Goal: Use online tool/utility: Utilize a website feature to perform a specific function

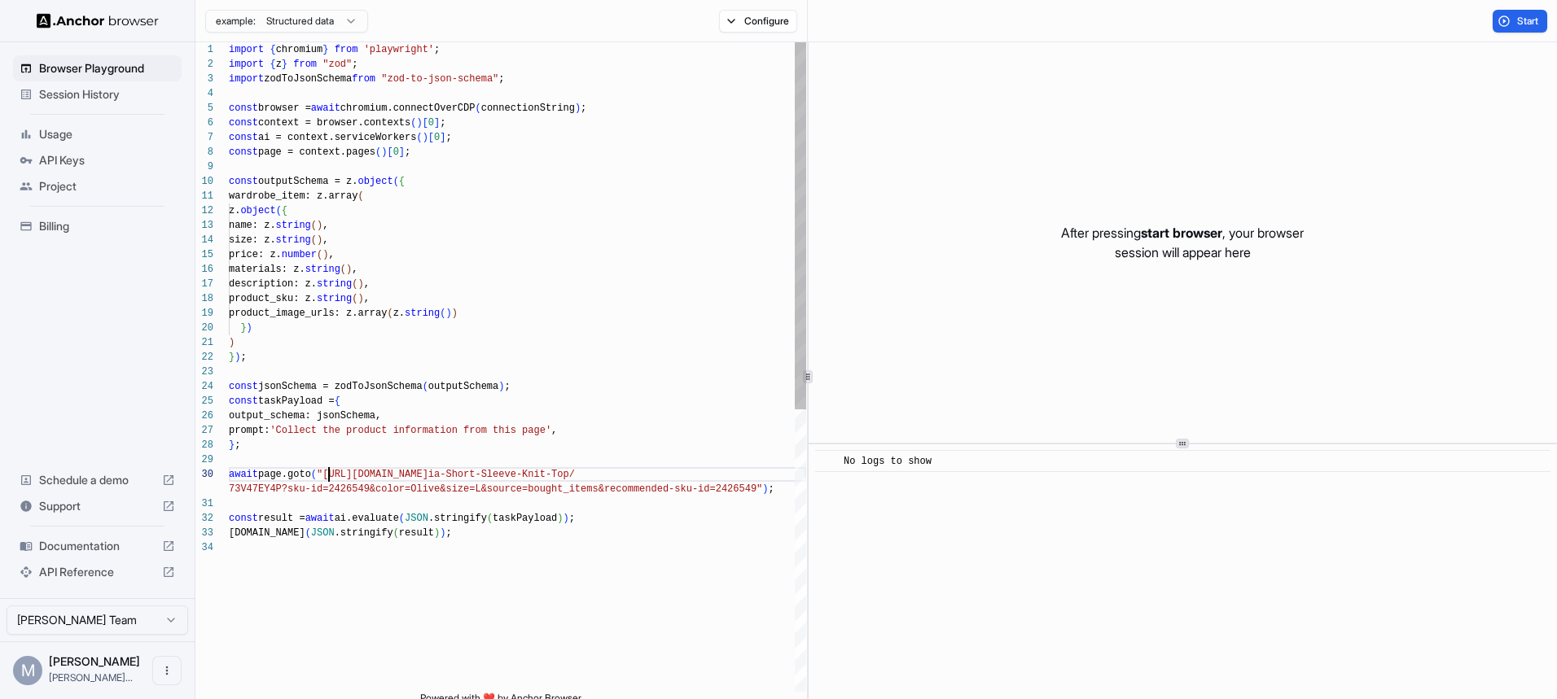
scroll to position [132, 0]
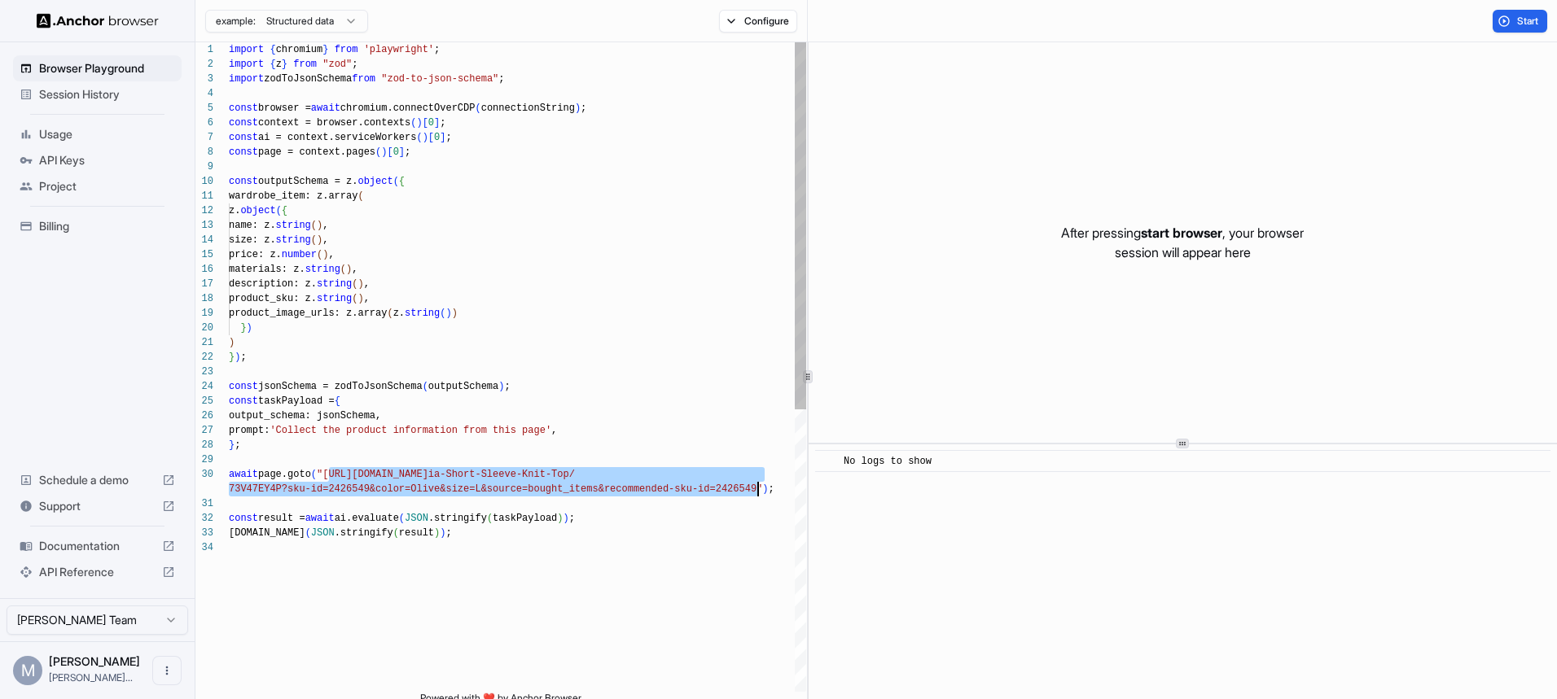
drag, startPoint x: 327, startPoint y: 476, endPoint x: 758, endPoint y: 484, distance: 431.6
click at [758, 484] on div "import { chromium } from 'playwright' ; import { z } from "zod" ; import zodToJ…" at bounding box center [517, 616] width 577 height 1148
type textarea "**********"
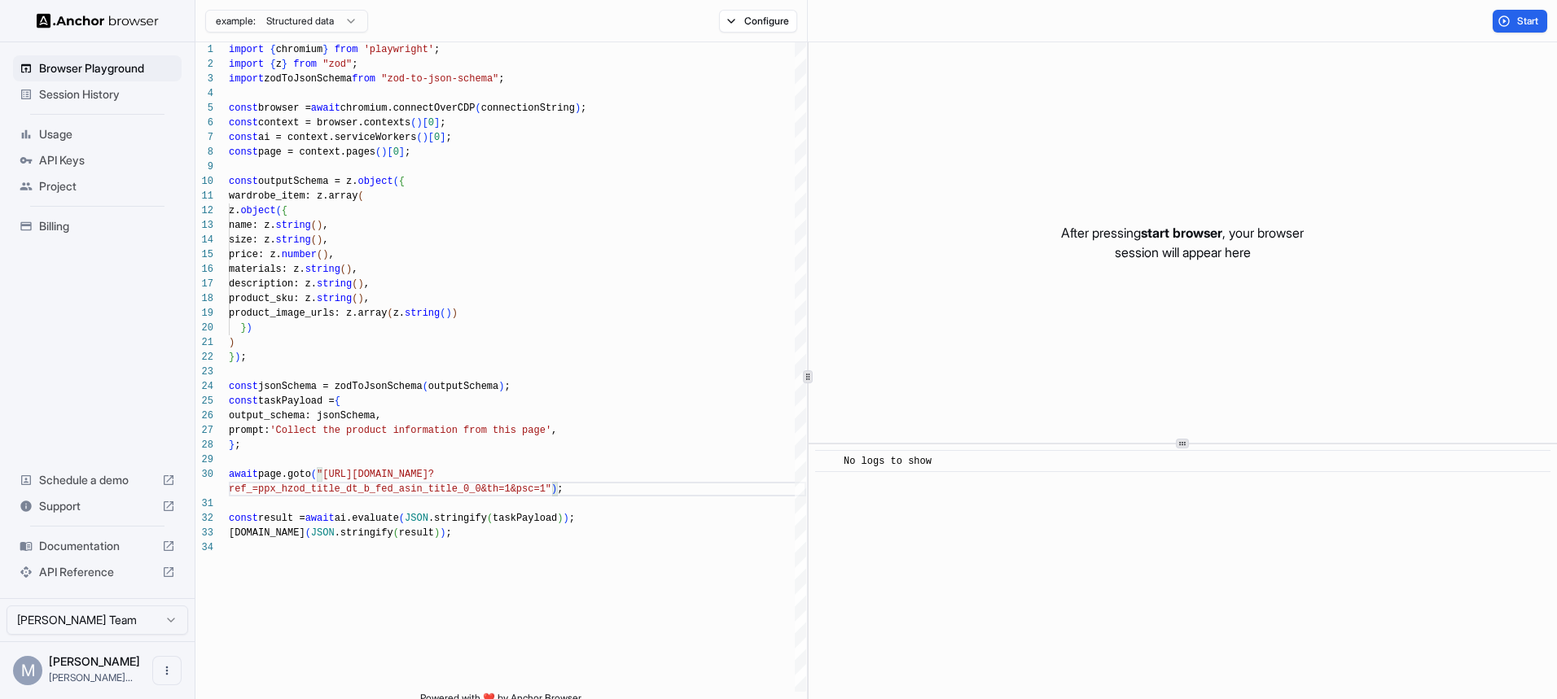
click at [1506, 25] on button "Start" at bounding box center [1520, 21] width 55 height 23
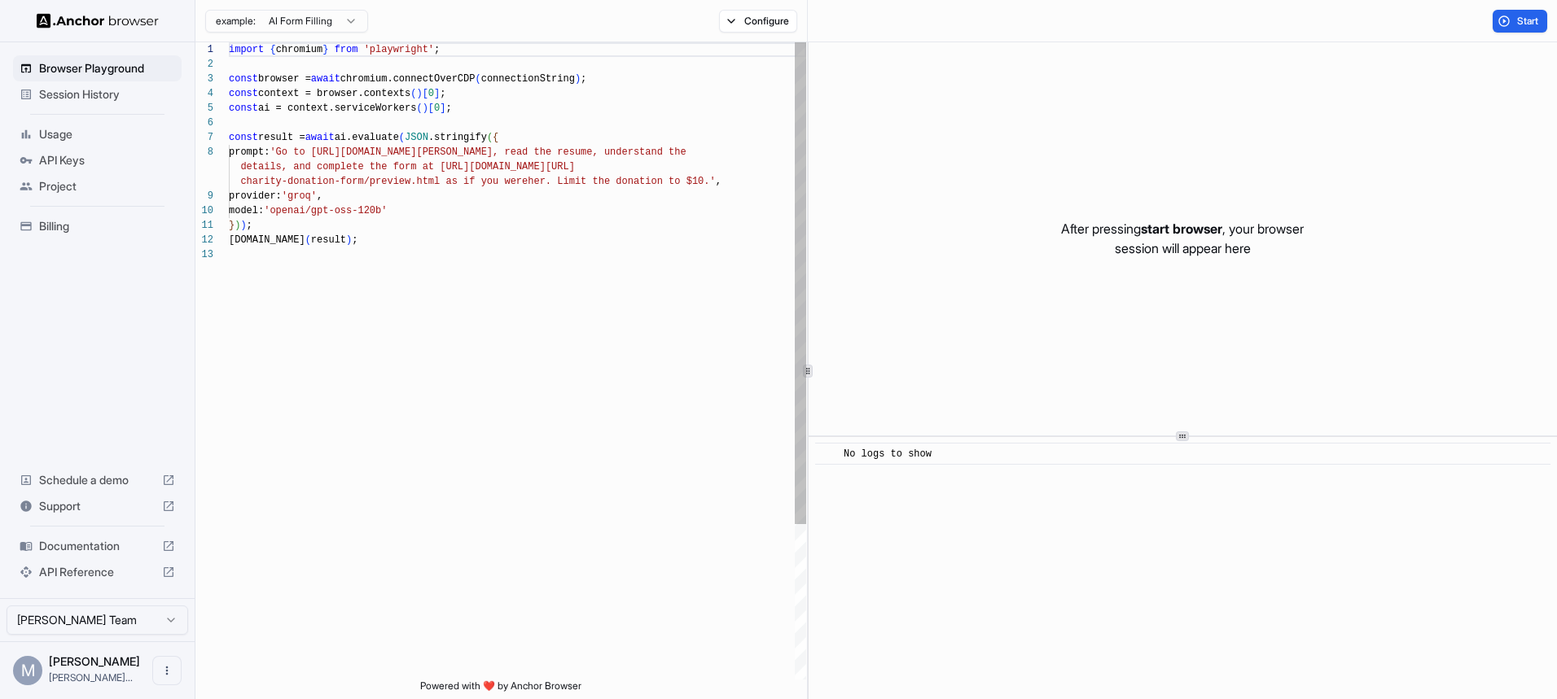
scroll to position [117, 0]
click at [85, 84] on div "Session History" at bounding box center [97, 94] width 169 height 26
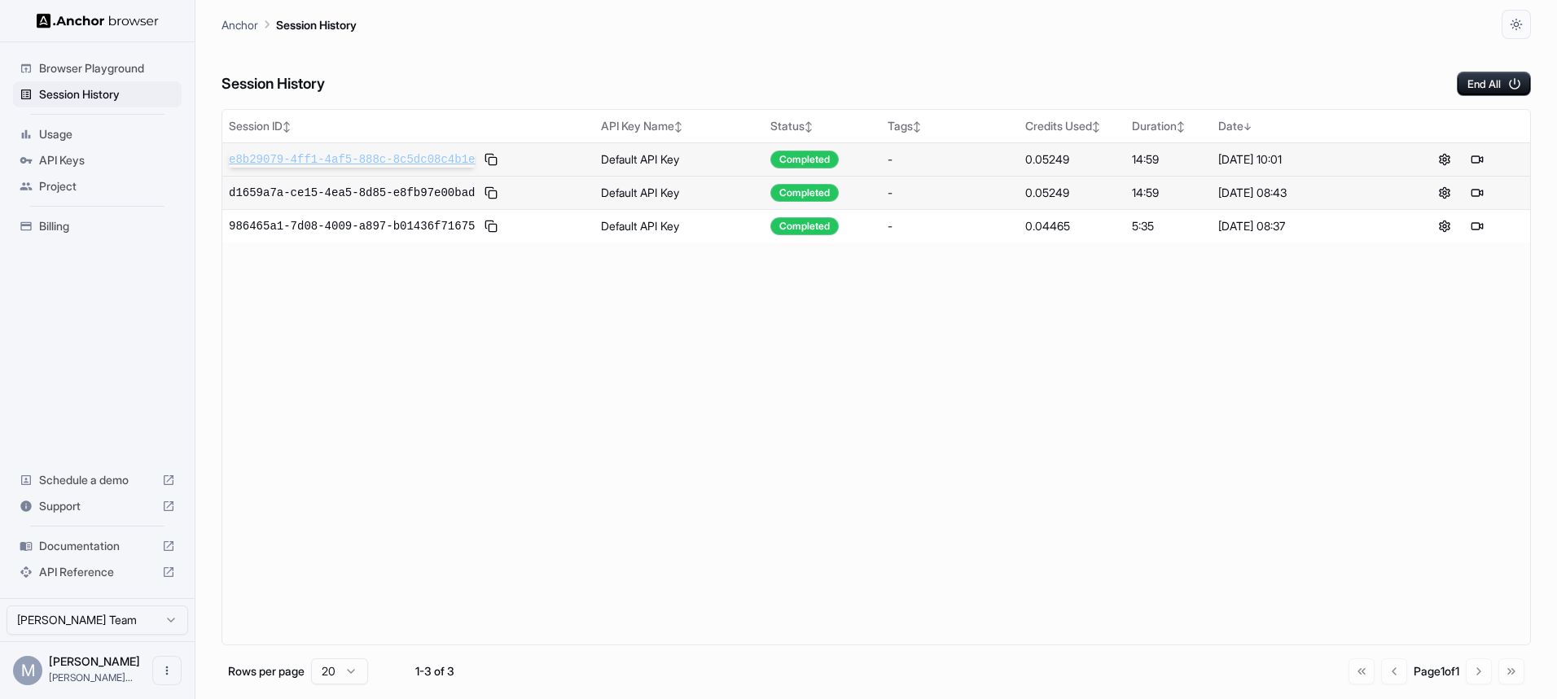
click at [365, 156] on span "e8b29079-4ff1-4af5-888c-8c5dc08c4b1e" at bounding box center [352, 159] width 246 height 16
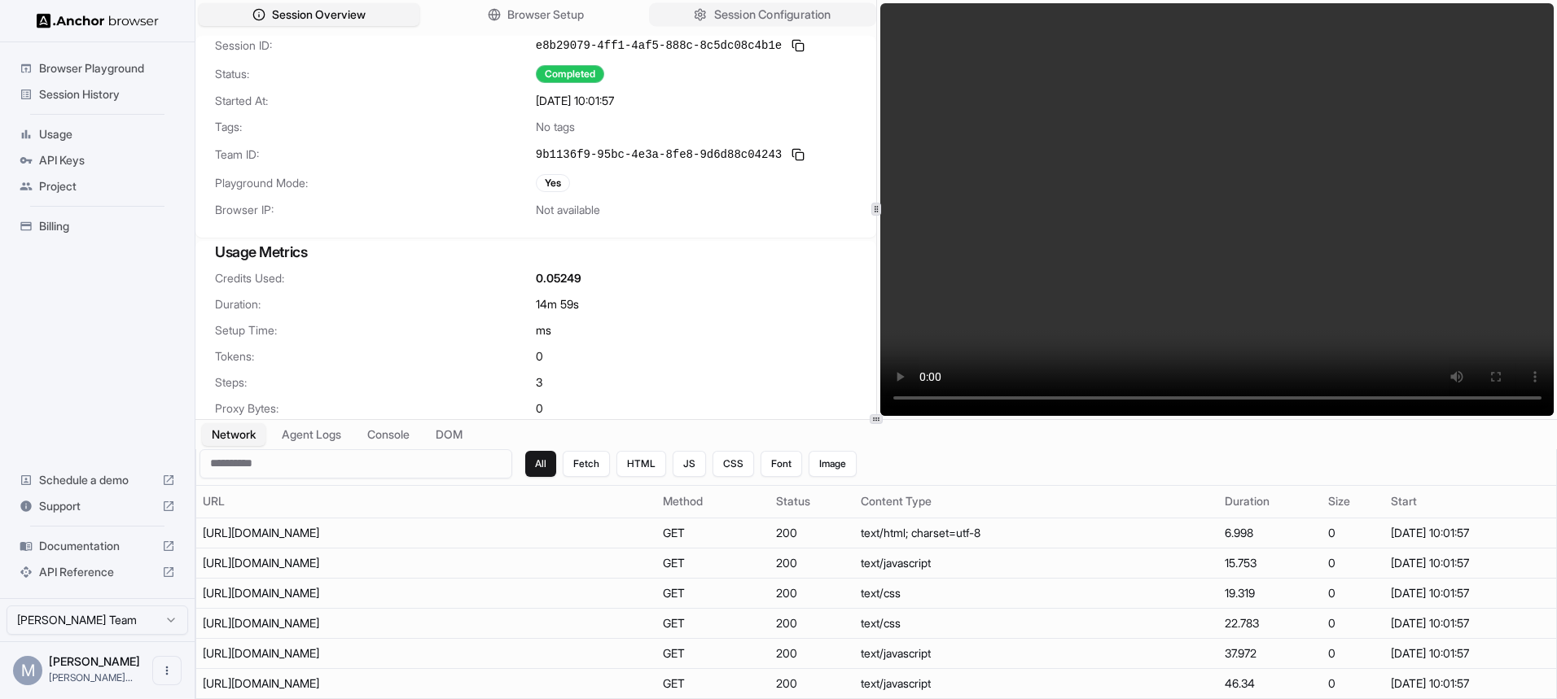
click at [779, 11] on span "Session Configuration" at bounding box center [772, 15] width 117 height 17
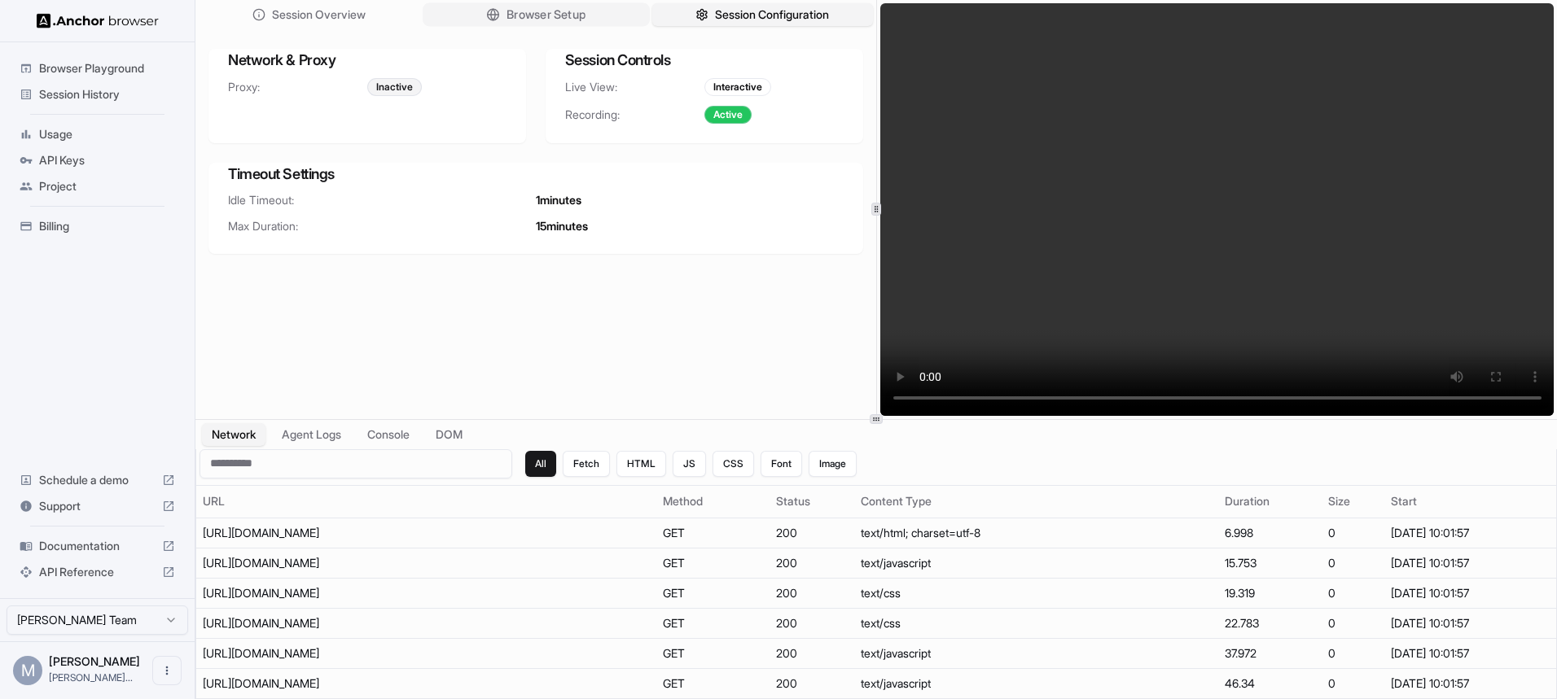
click at [553, 14] on span "Browser Setup" at bounding box center [545, 15] width 79 height 17
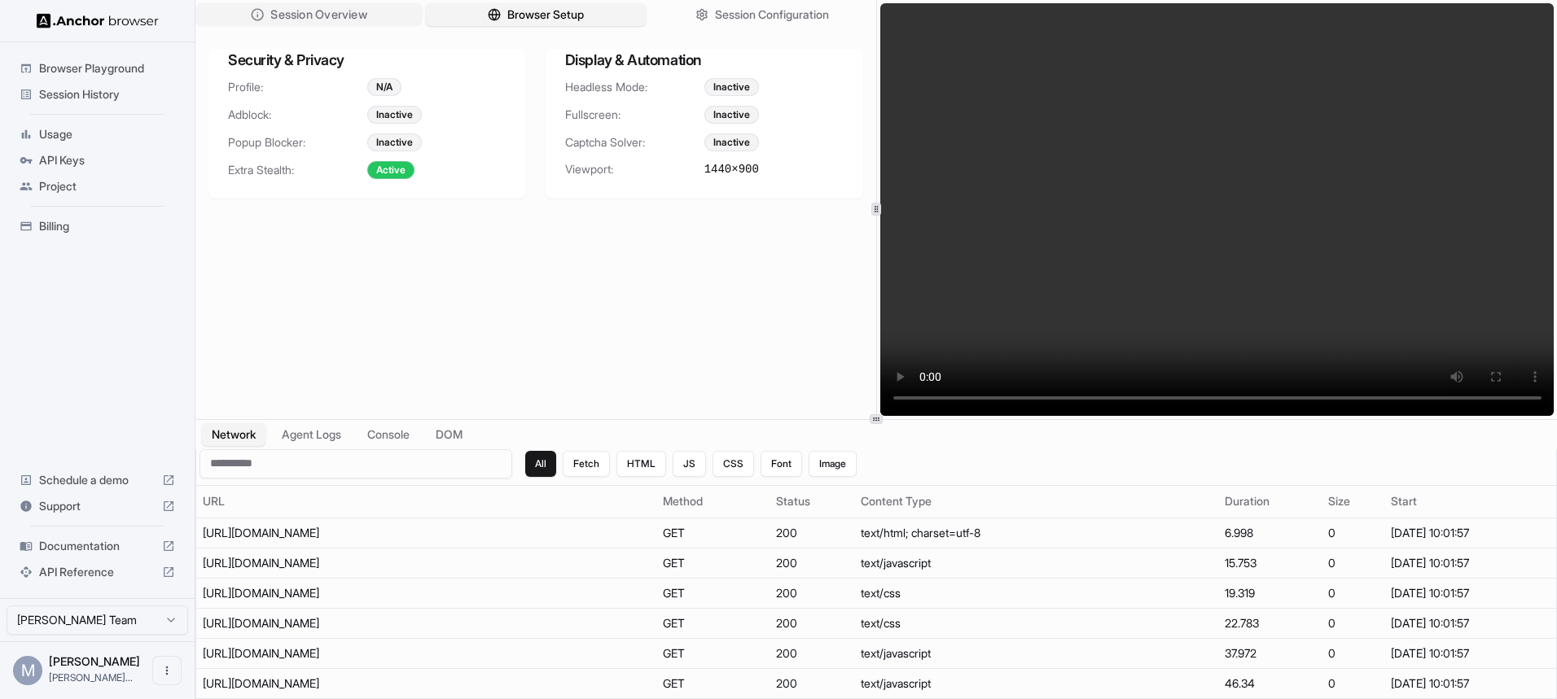
click at [284, 9] on span "Session Overview" at bounding box center [318, 15] width 96 height 17
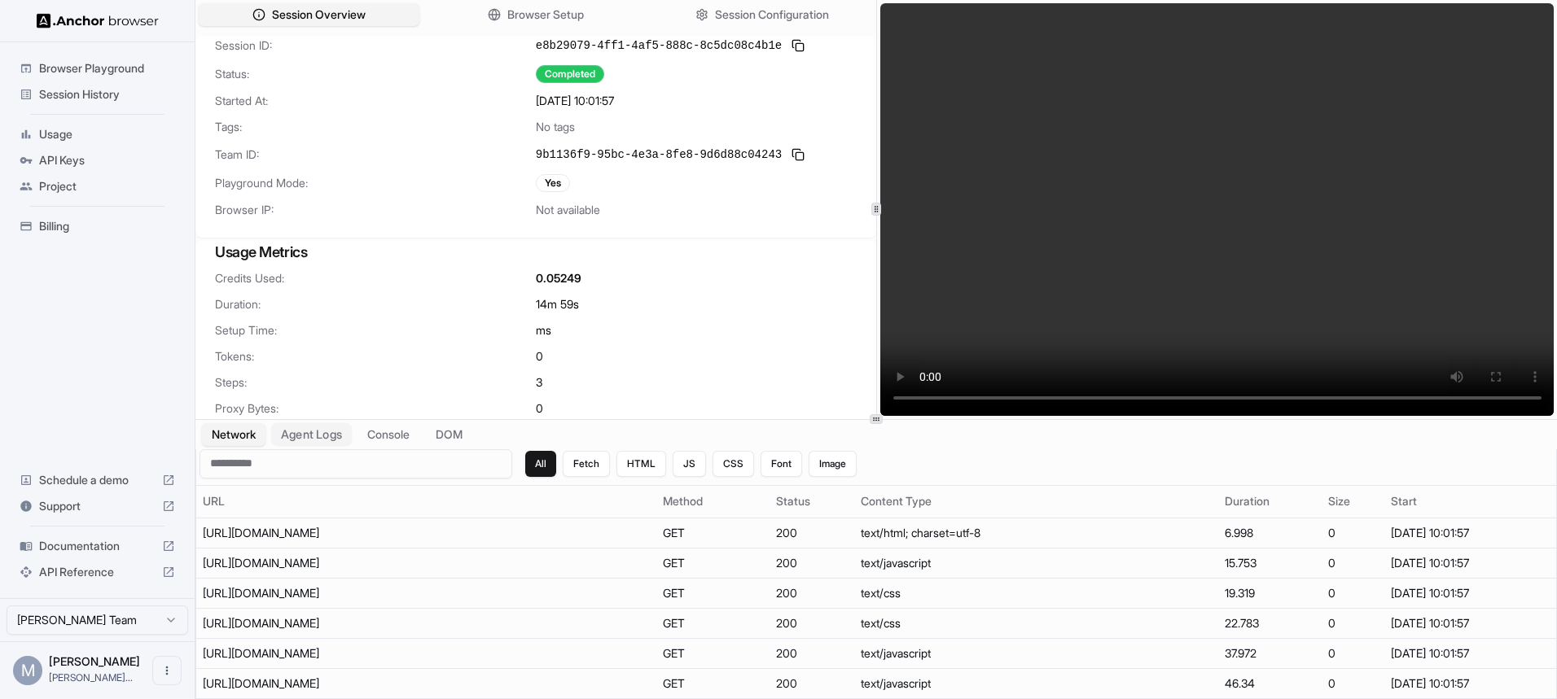
click at [296, 432] on button "Agent Logs" at bounding box center [311, 435] width 81 height 24
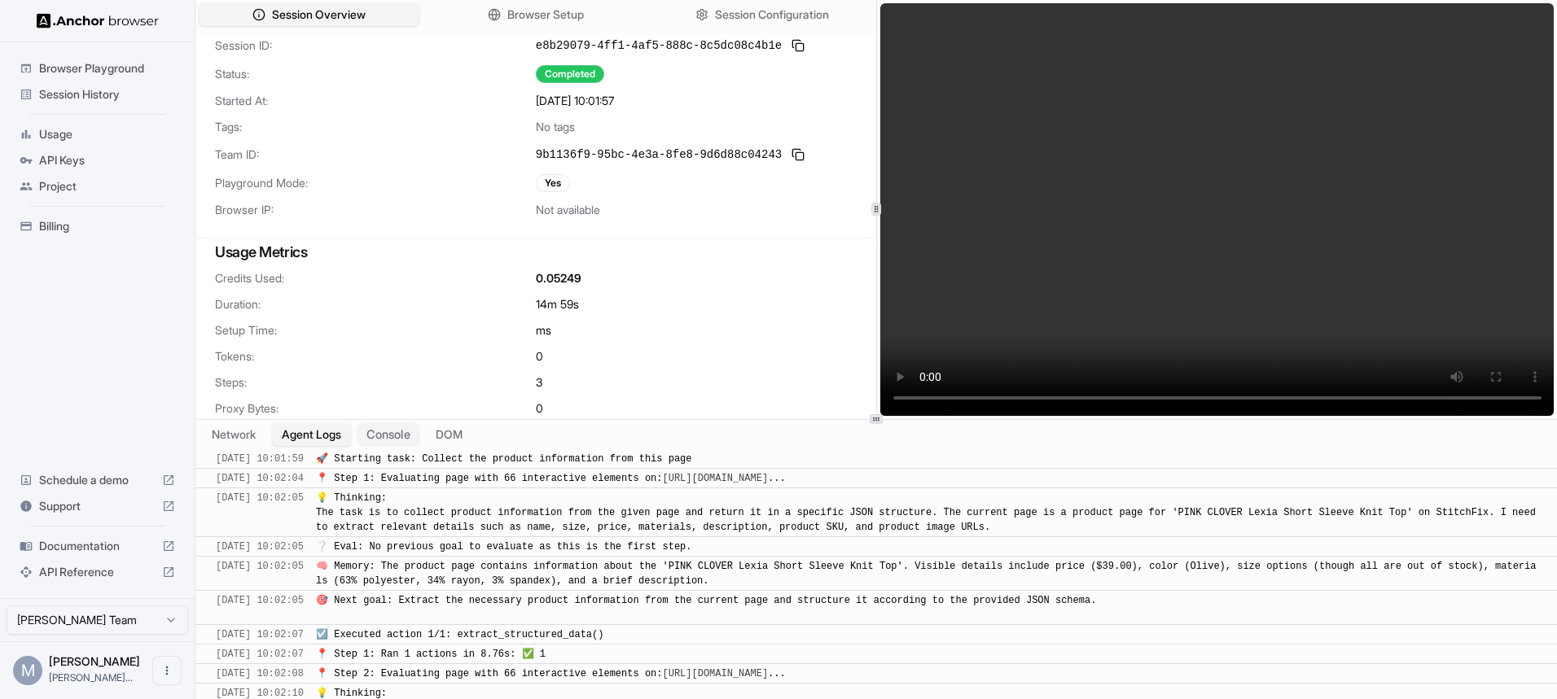
click at [401, 439] on button "Console" at bounding box center [389, 435] width 64 height 24
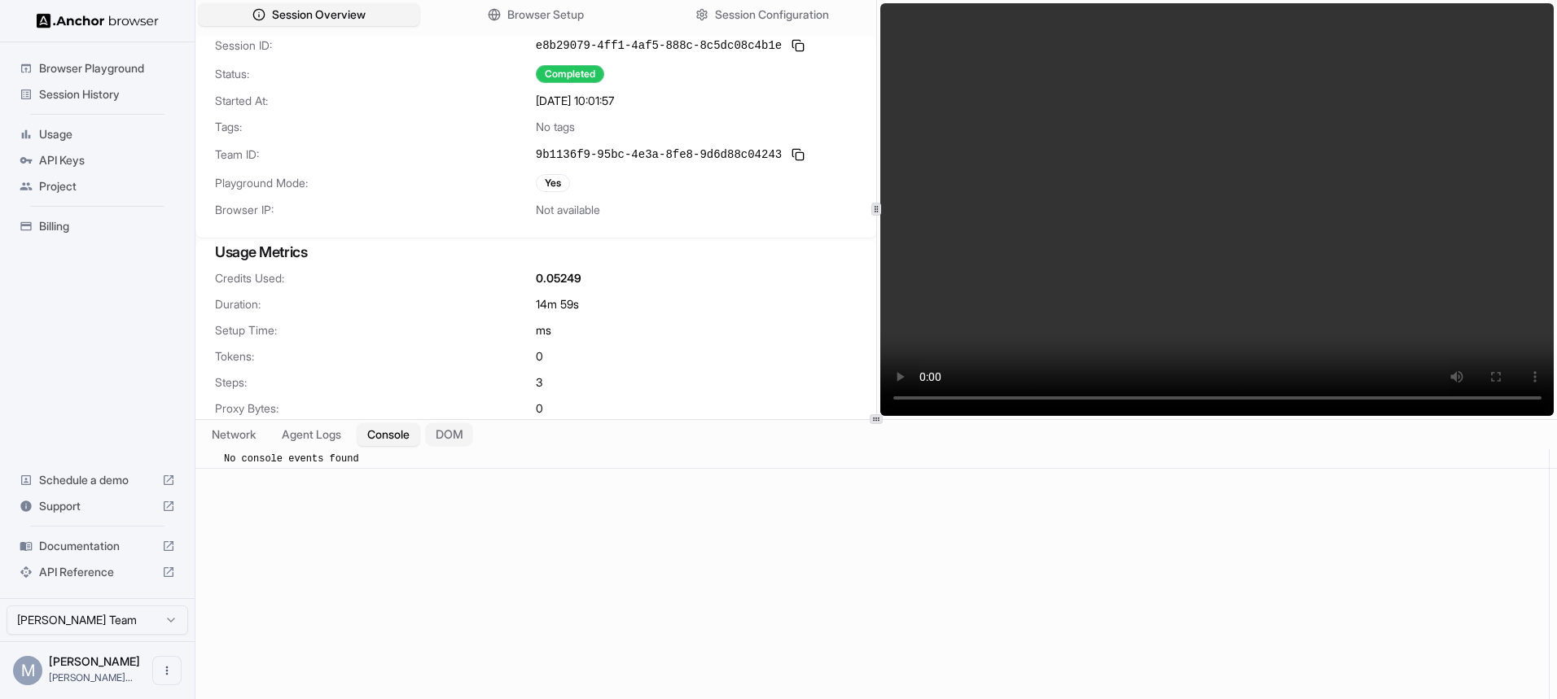
click at [473, 437] on button "DOM" at bounding box center [449, 435] width 48 height 24
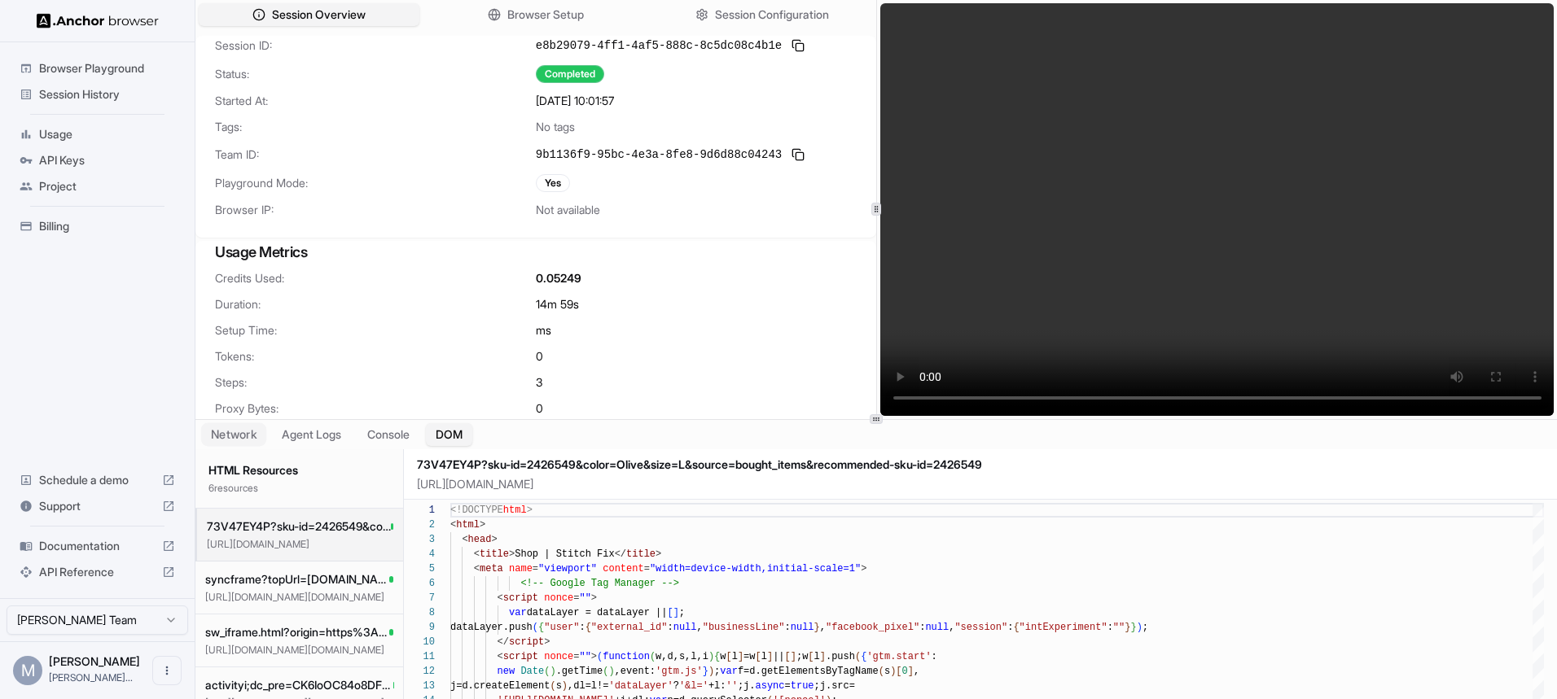
click at [239, 426] on button "Network" at bounding box center [233, 435] width 65 height 24
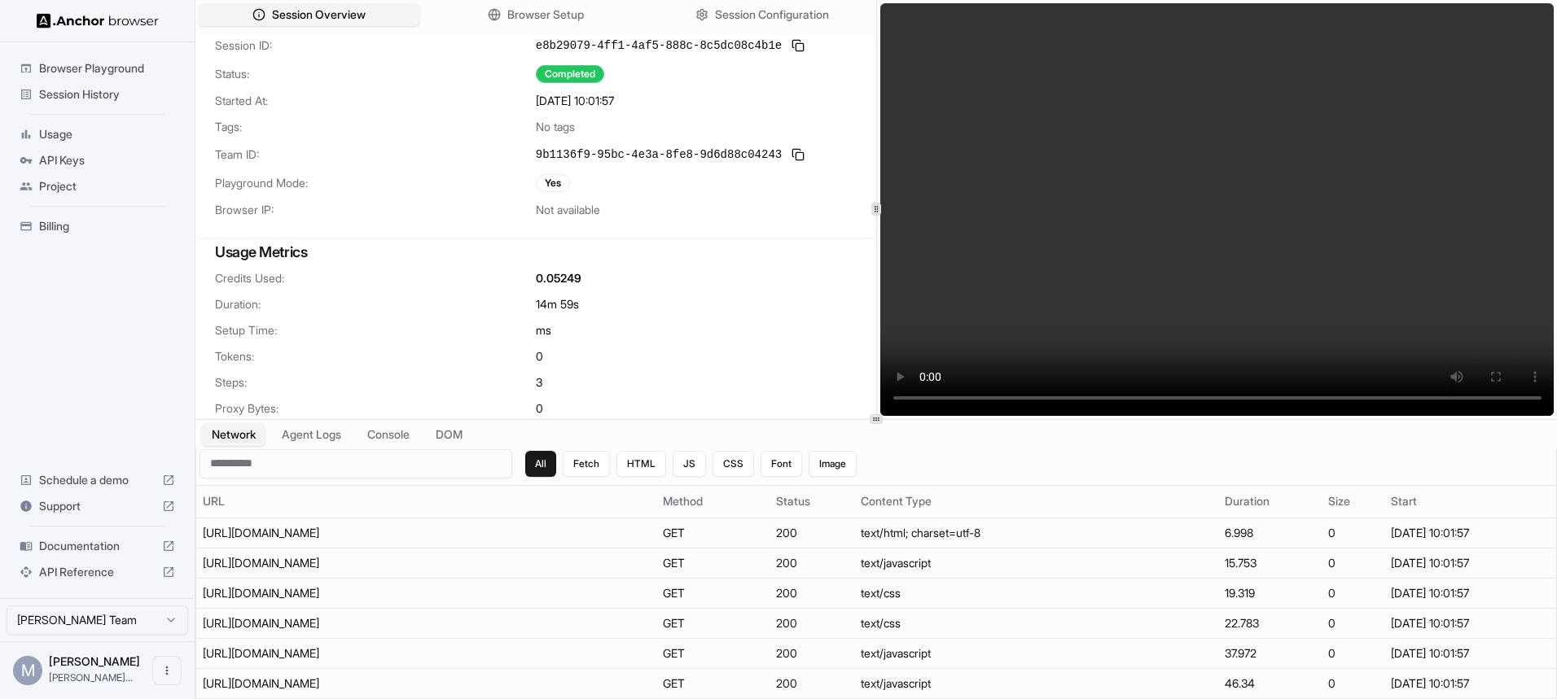
click at [64, 353] on div "Browser Playground Session History Usage API Keys Project Billing Schedule a de…" at bounding box center [97, 320] width 195 height 556
click at [77, 99] on span "Session History" at bounding box center [107, 94] width 136 height 16
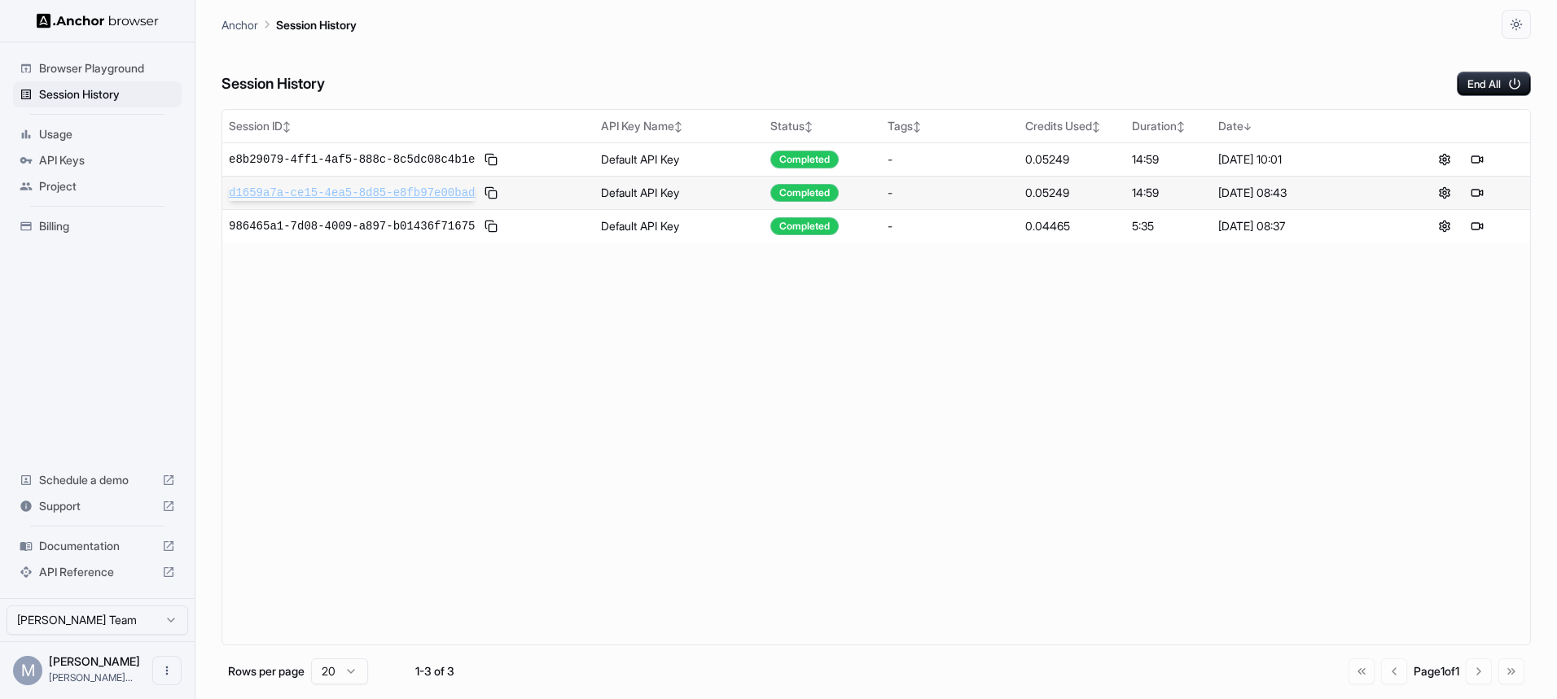
click at [295, 193] on span "d1659a7a-ce15-4ea5-8d85-e8fb97e00bad" at bounding box center [352, 193] width 246 height 16
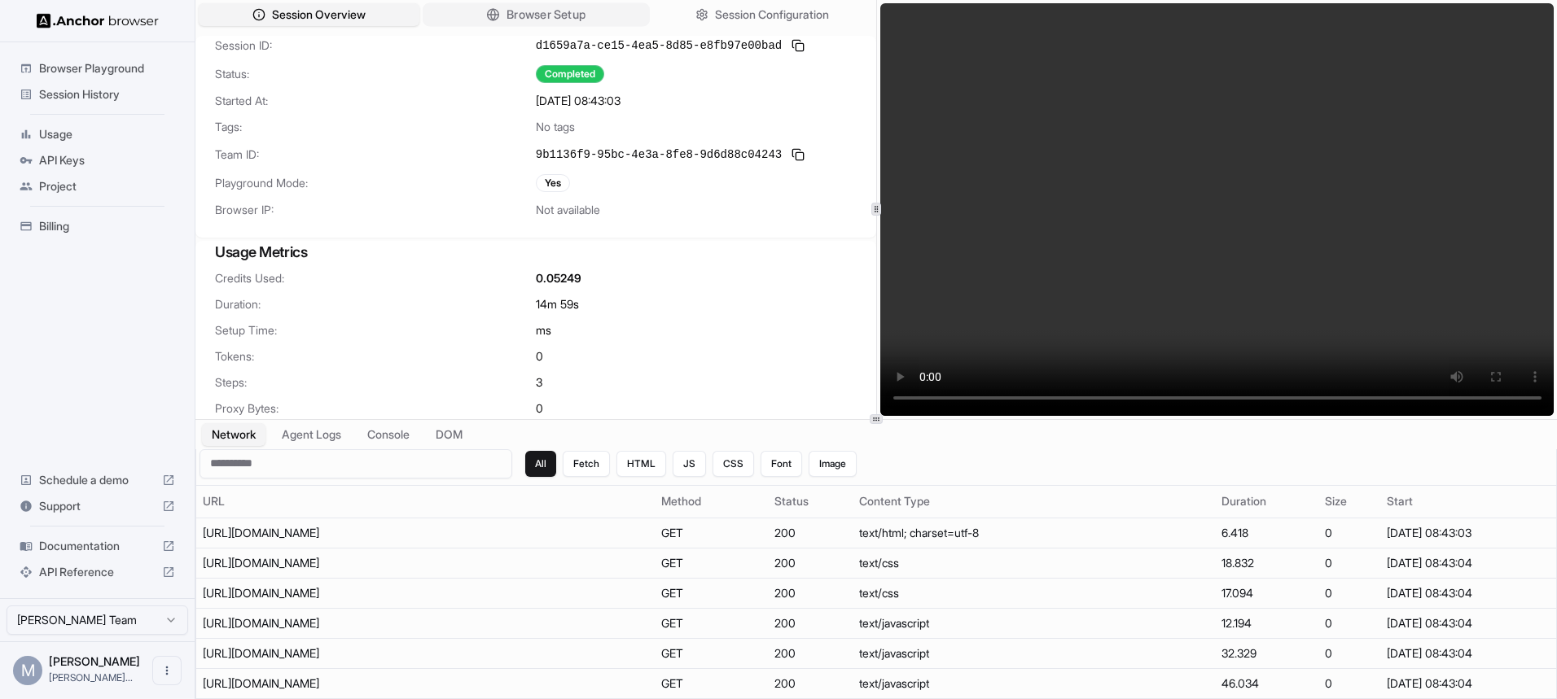
drag, startPoint x: 558, startPoint y: 34, endPoint x: 562, endPoint y: 20, distance: 14.4
click at [558, 33] on div "Session Overview Browser Setup Session Configuration Session ID: d1659a7a-ce15-…" at bounding box center [535, 209] width 681 height 419
click at [562, 18] on span "Browser Setup" at bounding box center [545, 15] width 79 height 17
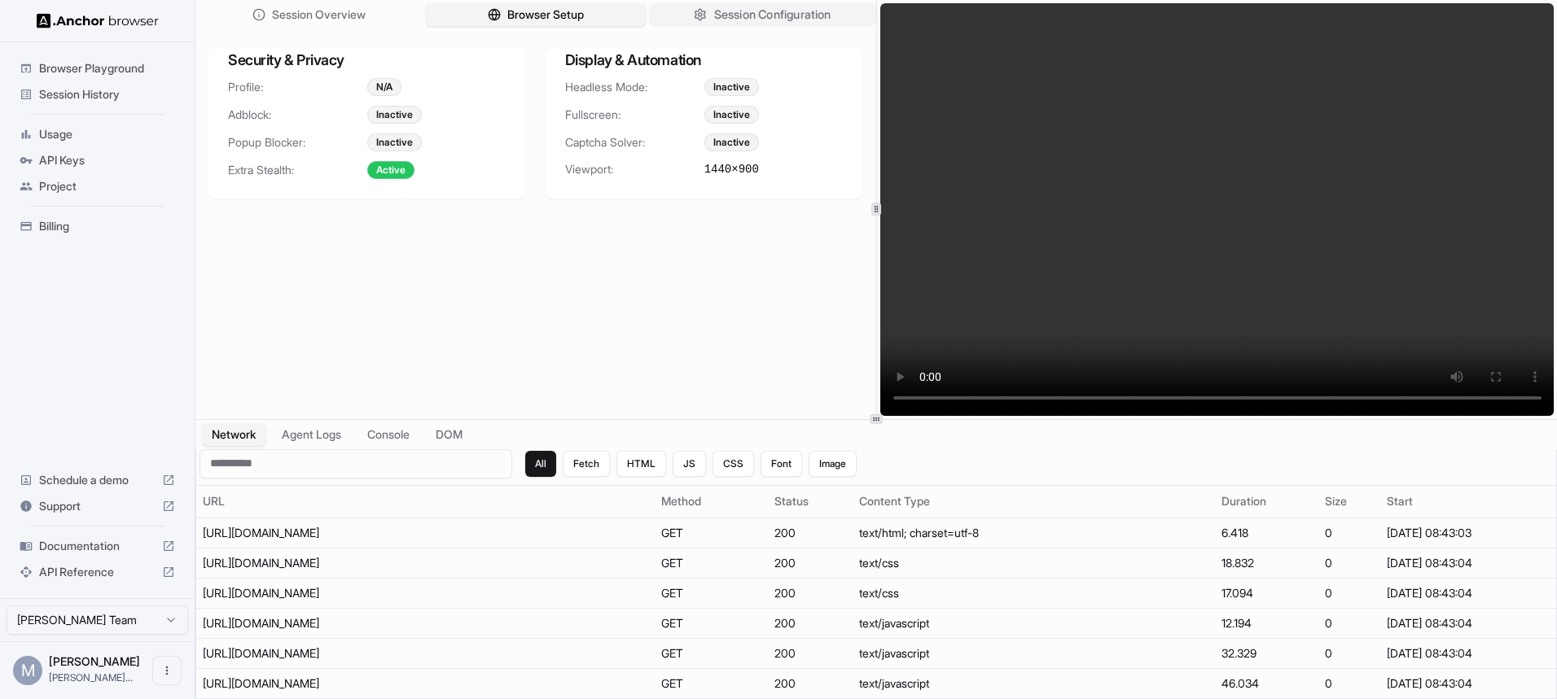
click at [751, 7] on span "Session Configuration" at bounding box center [772, 15] width 117 height 17
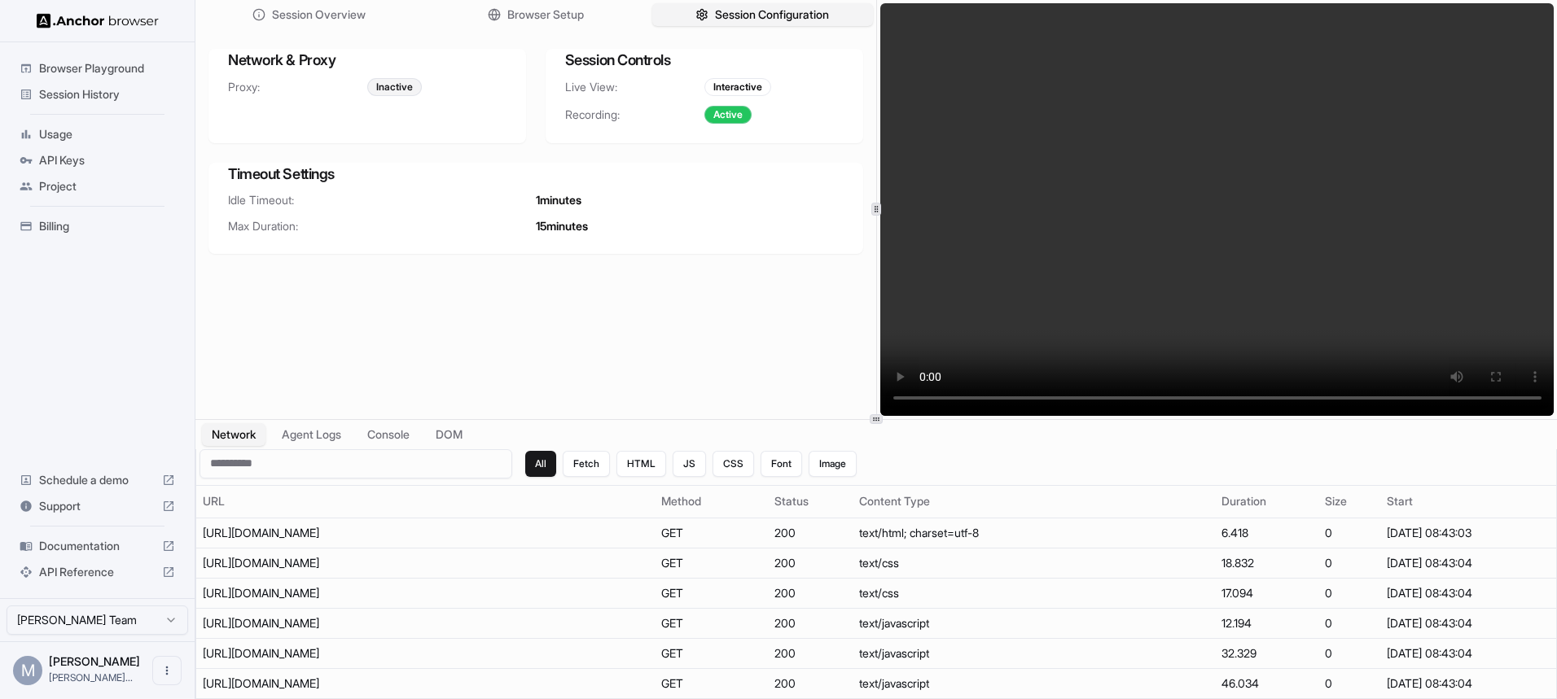
click at [75, 59] on div "Browser Playground" at bounding box center [97, 68] width 169 height 26
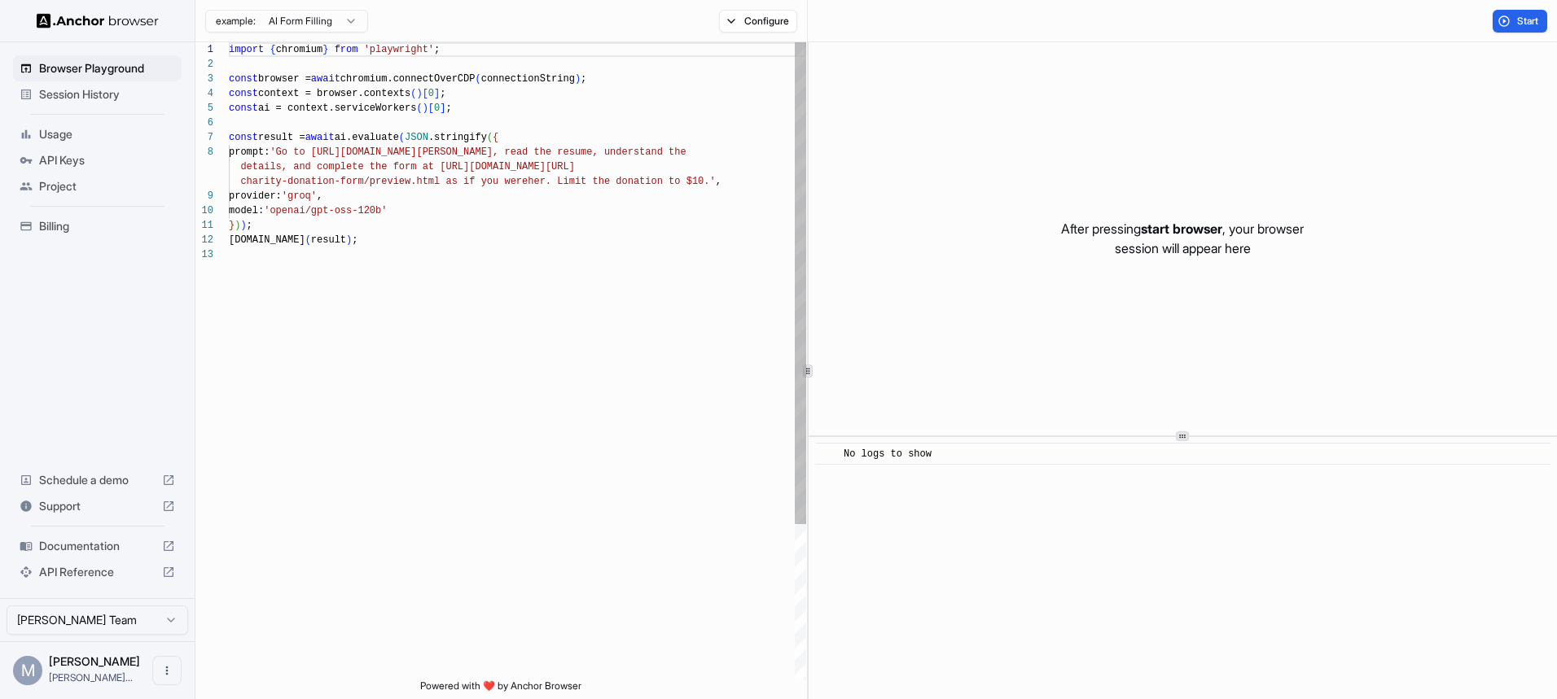
scroll to position [117, 0]
click at [312, 20] on html "Browser Playground Session History Usage API Keys Project Billing Schedule a de…" at bounding box center [778, 349] width 1557 height 699
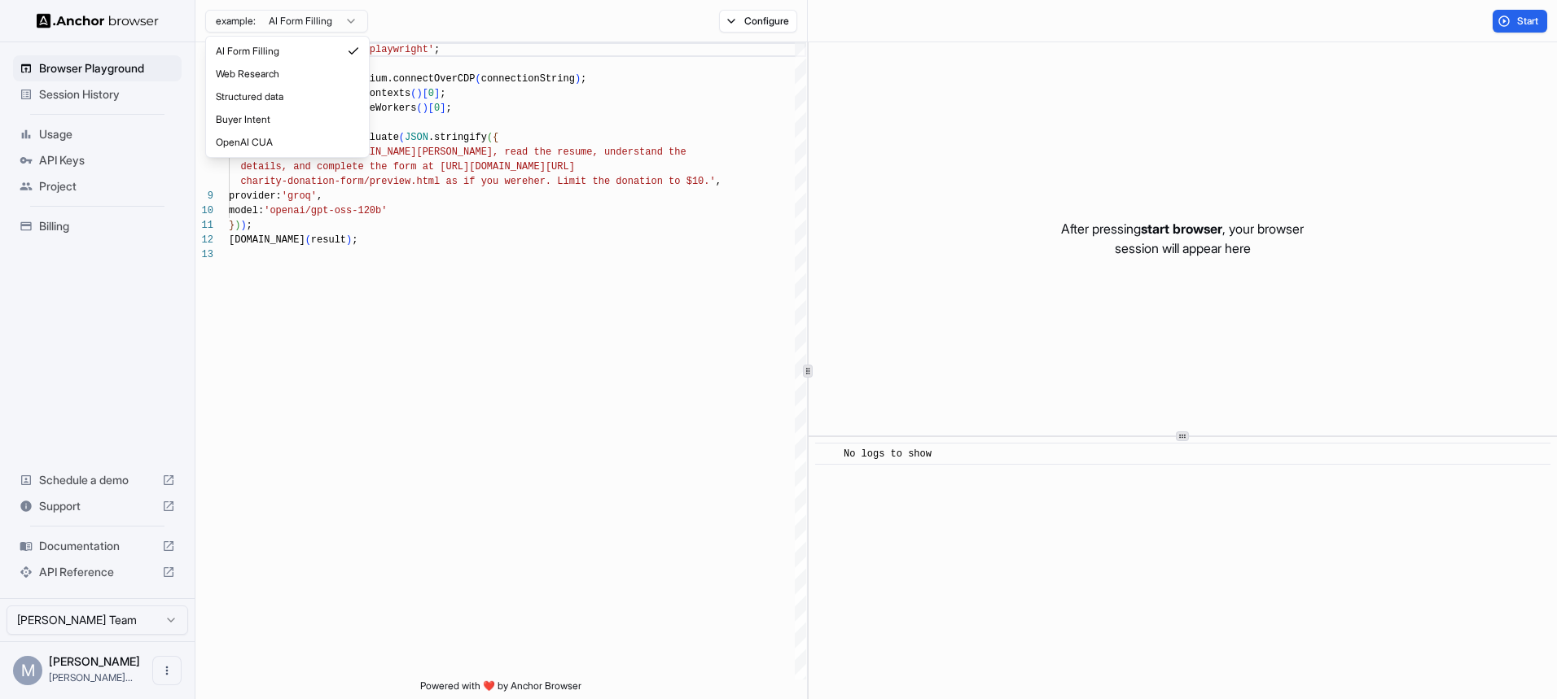
type textarea "**********"
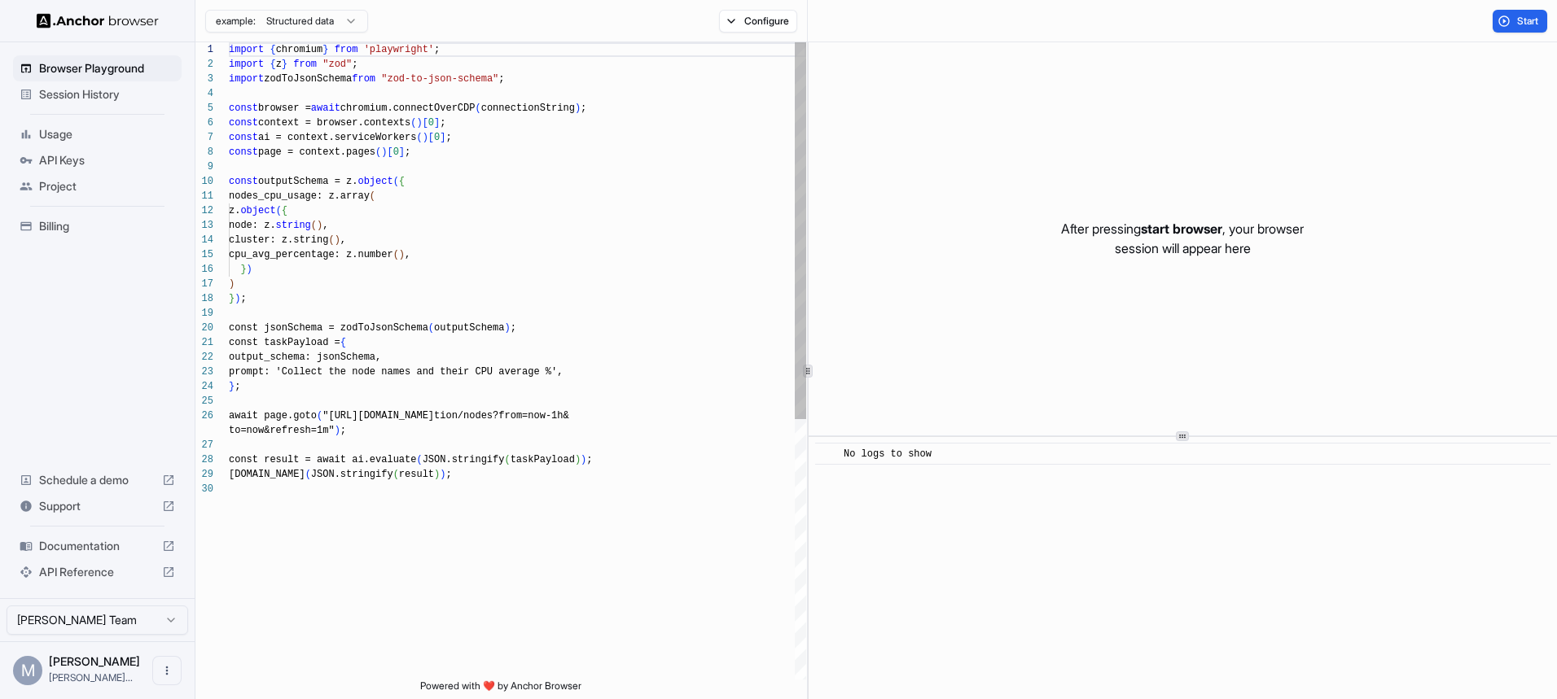
scroll to position [147, 0]
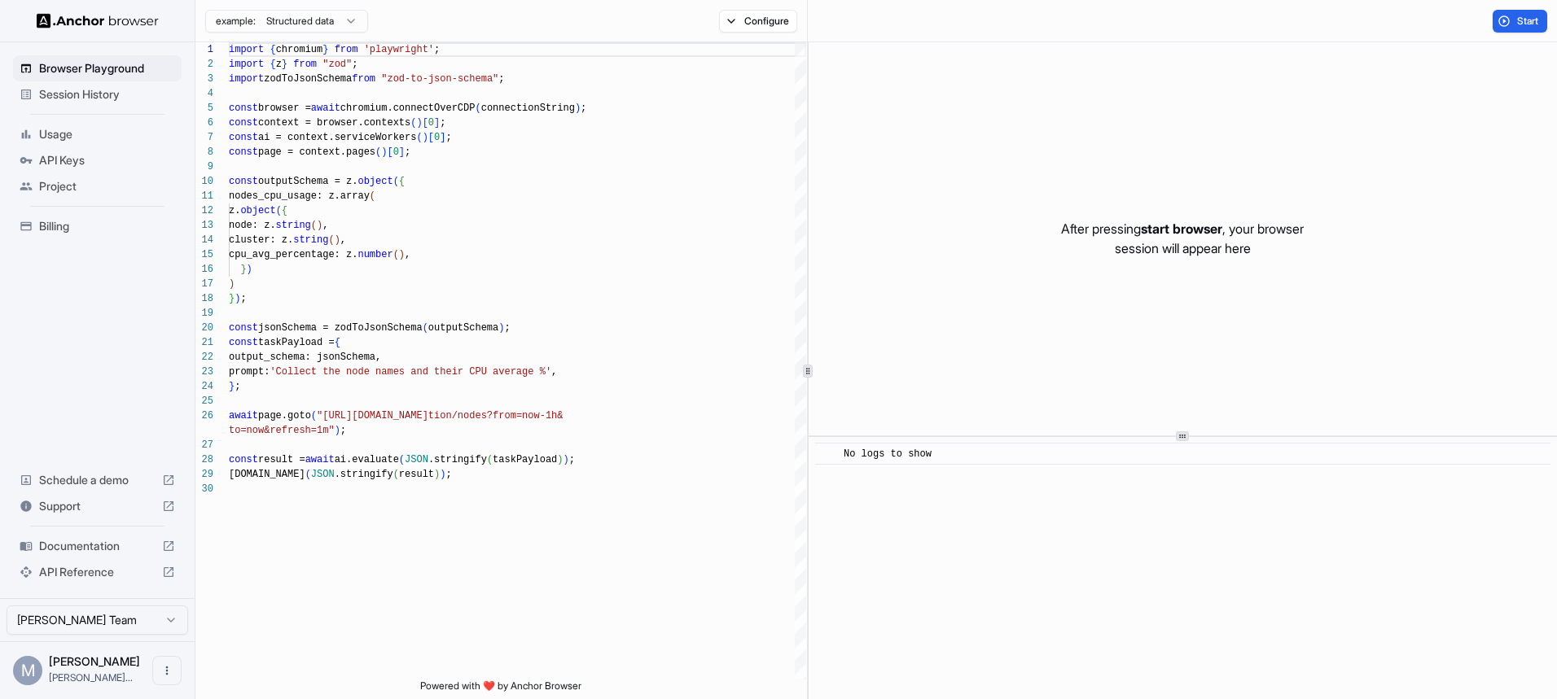
click at [62, 132] on span "Usage" at bounding box center [107, 134] width 136 height 16
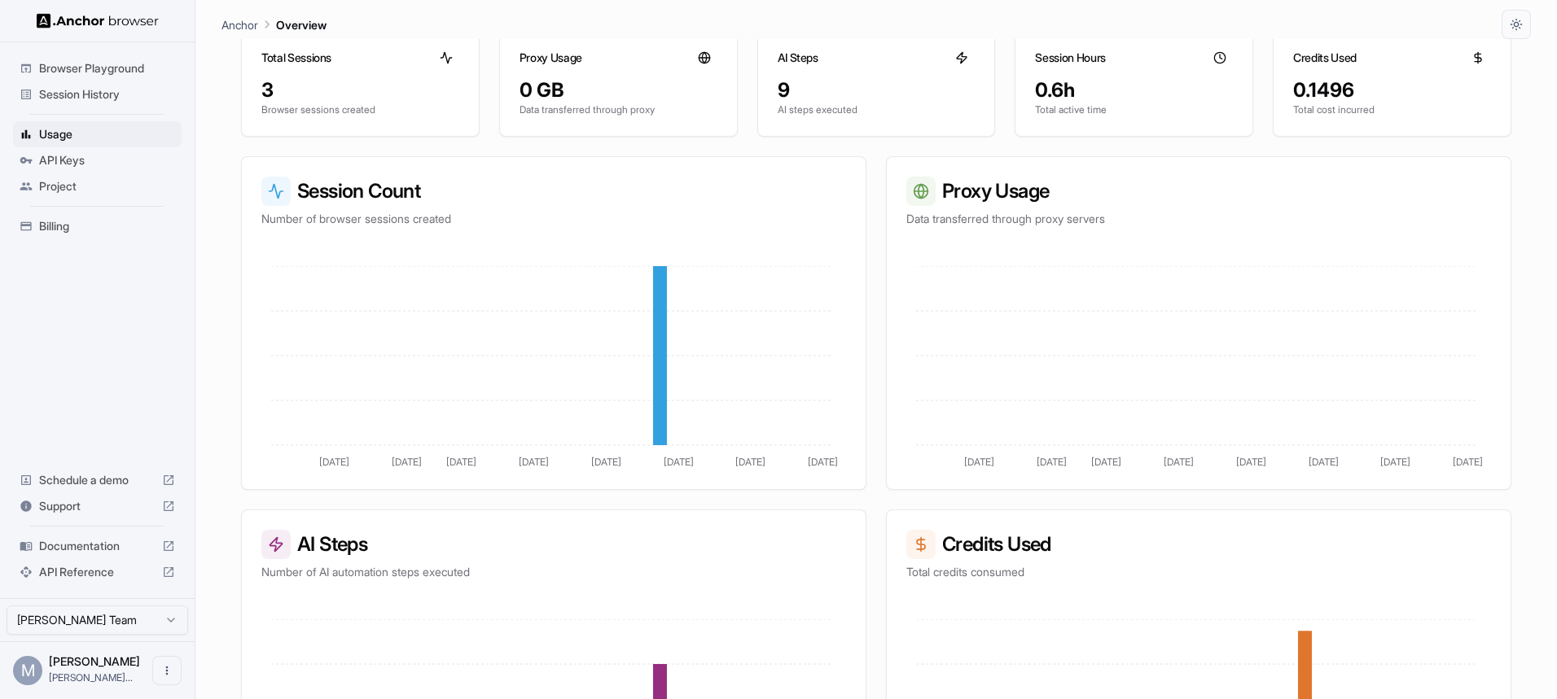
scroll to position [293, 0]
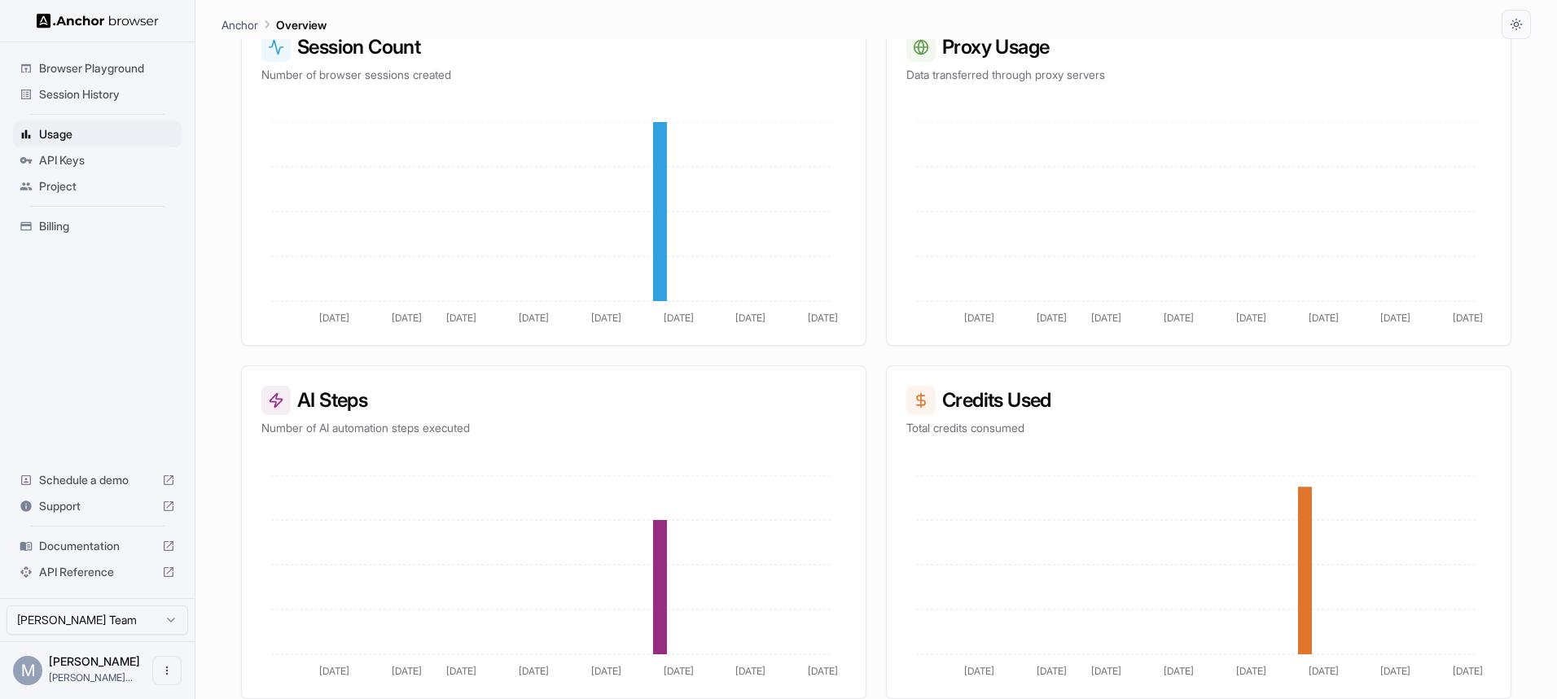
click at [64, 234] on span "Billing" at bounding box center [107, 226] width 136 height 16
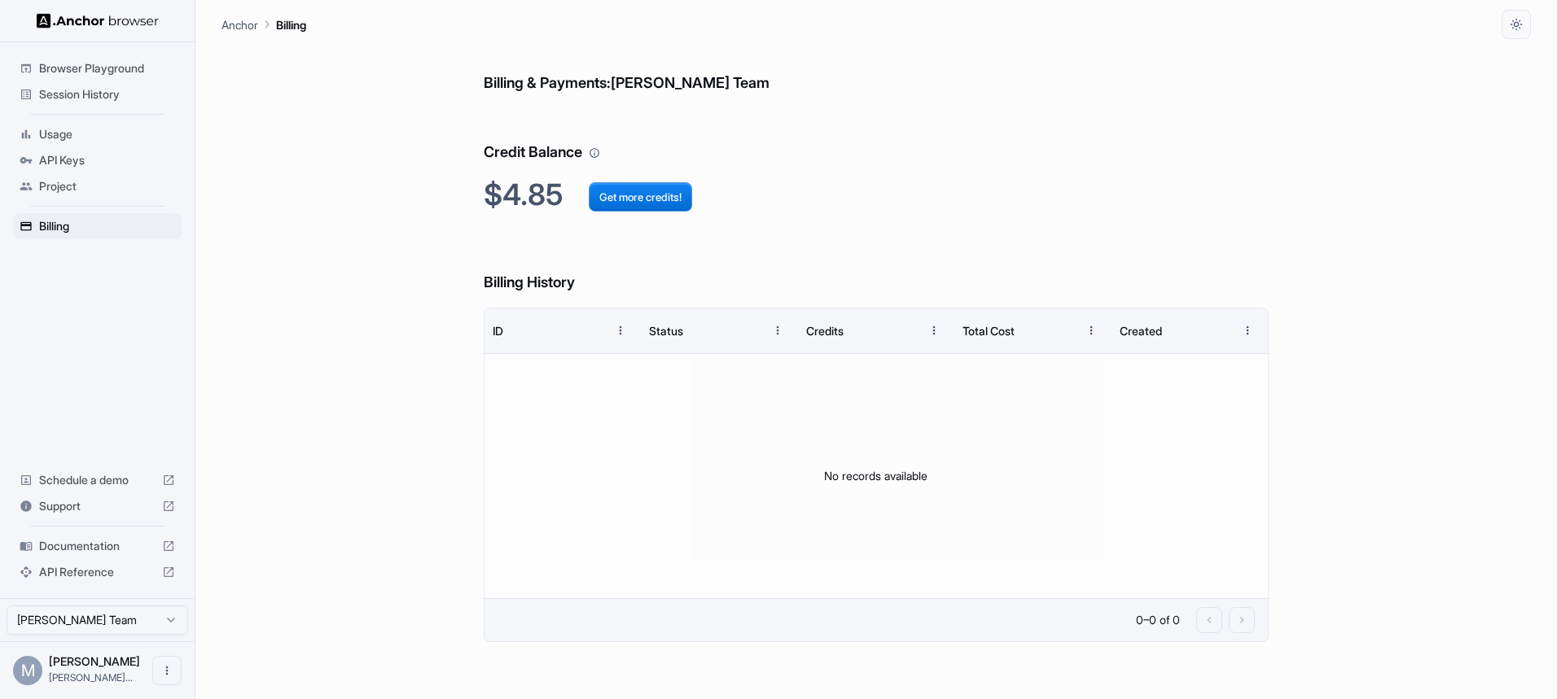
click at [77, 65] on span "Browser Playground" at bounding box center [107, 68] width 136 height 16
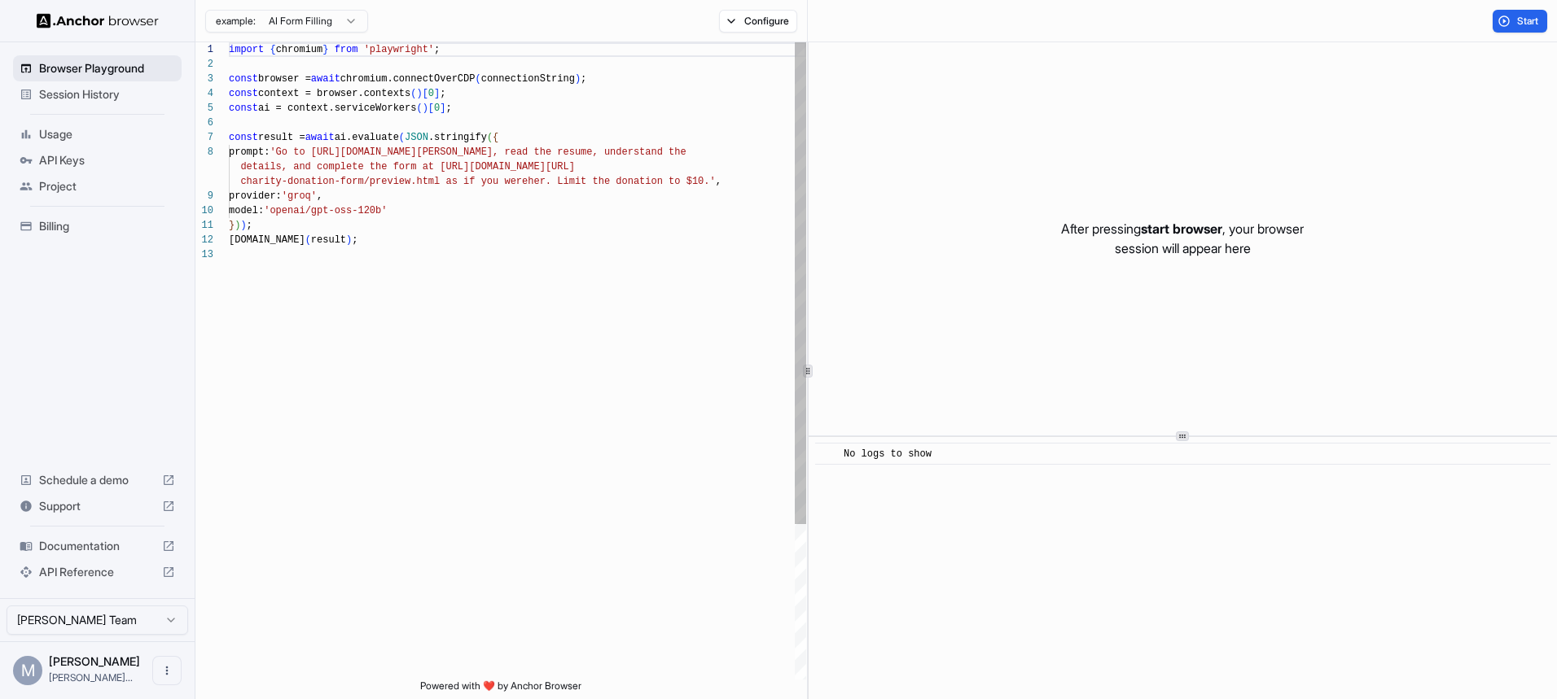
scroll to position [117, 0]
click at [109, 101] on span "Session History" at bounding box center [107, 94] width 136 height 16
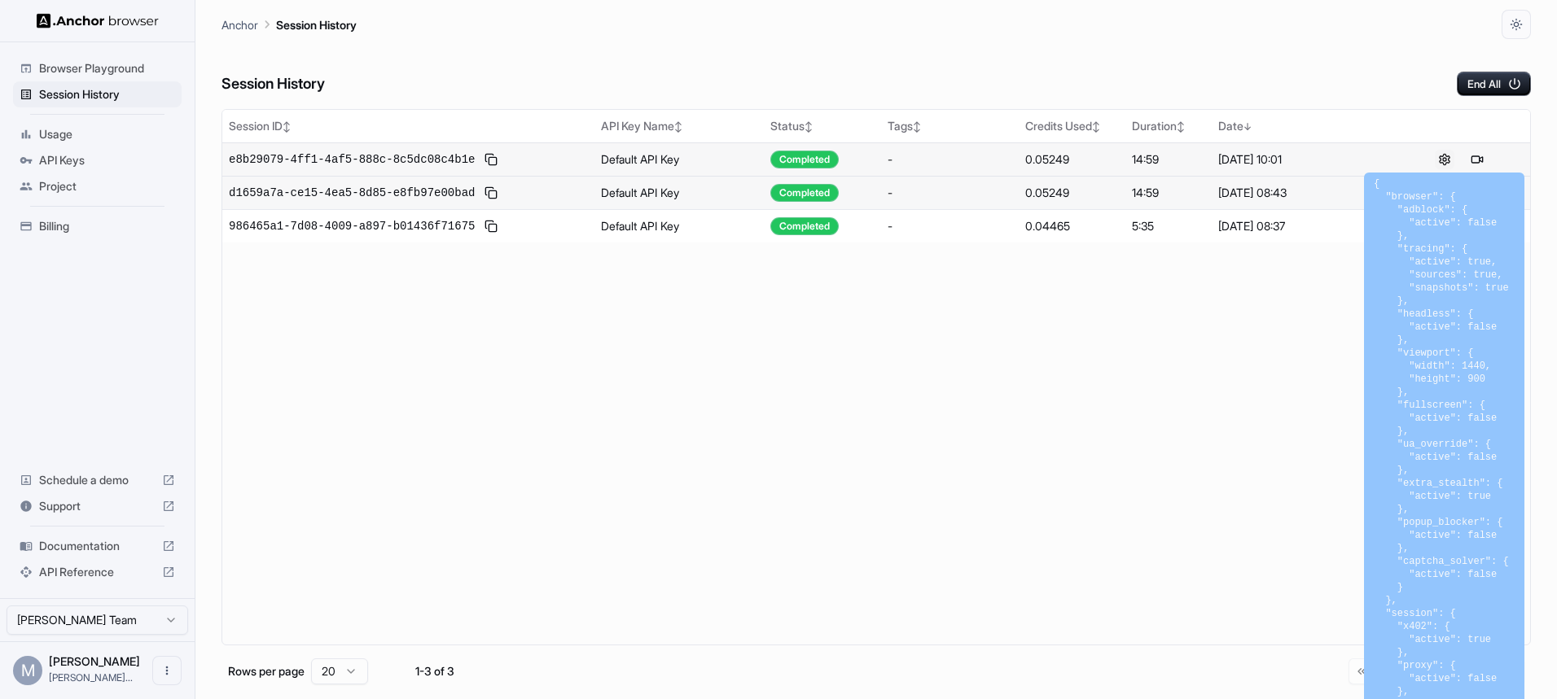
click at [1444, 155] on button at bounding box center [1445, 160] width 20 height 20
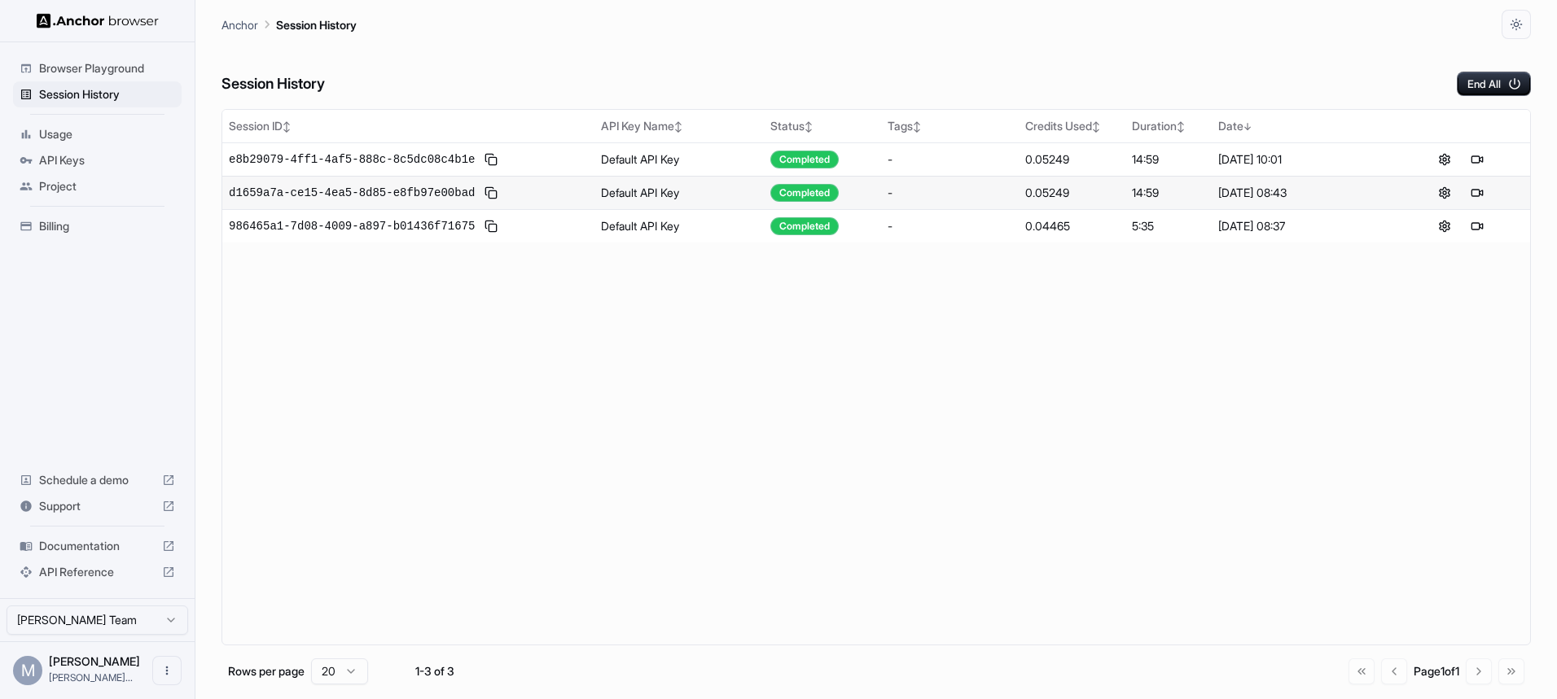
click at [55, 139] on span "Usage" at bounding box center [107, 134] width 136 height 16
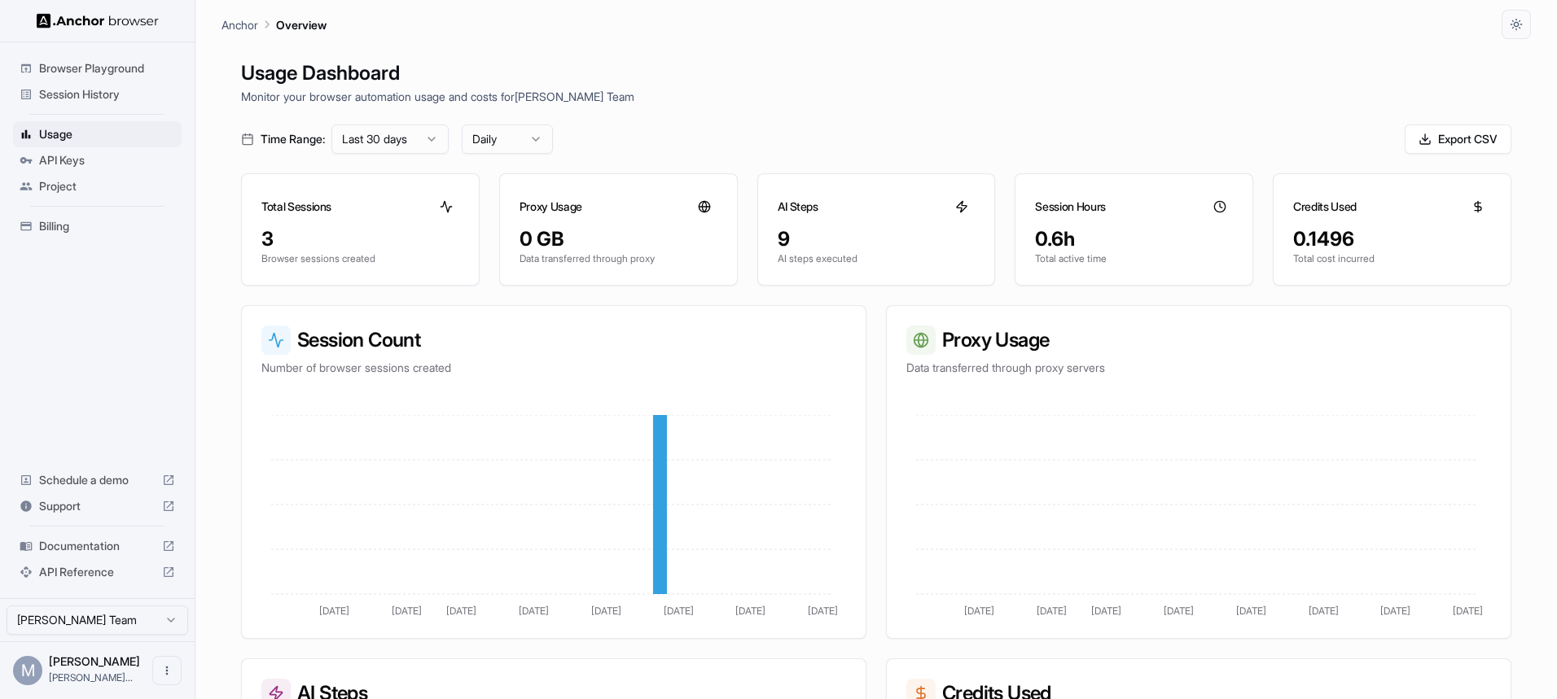
click at [67, 92] on span "Session History" at bounding box center [107, 94] width 136 height 16
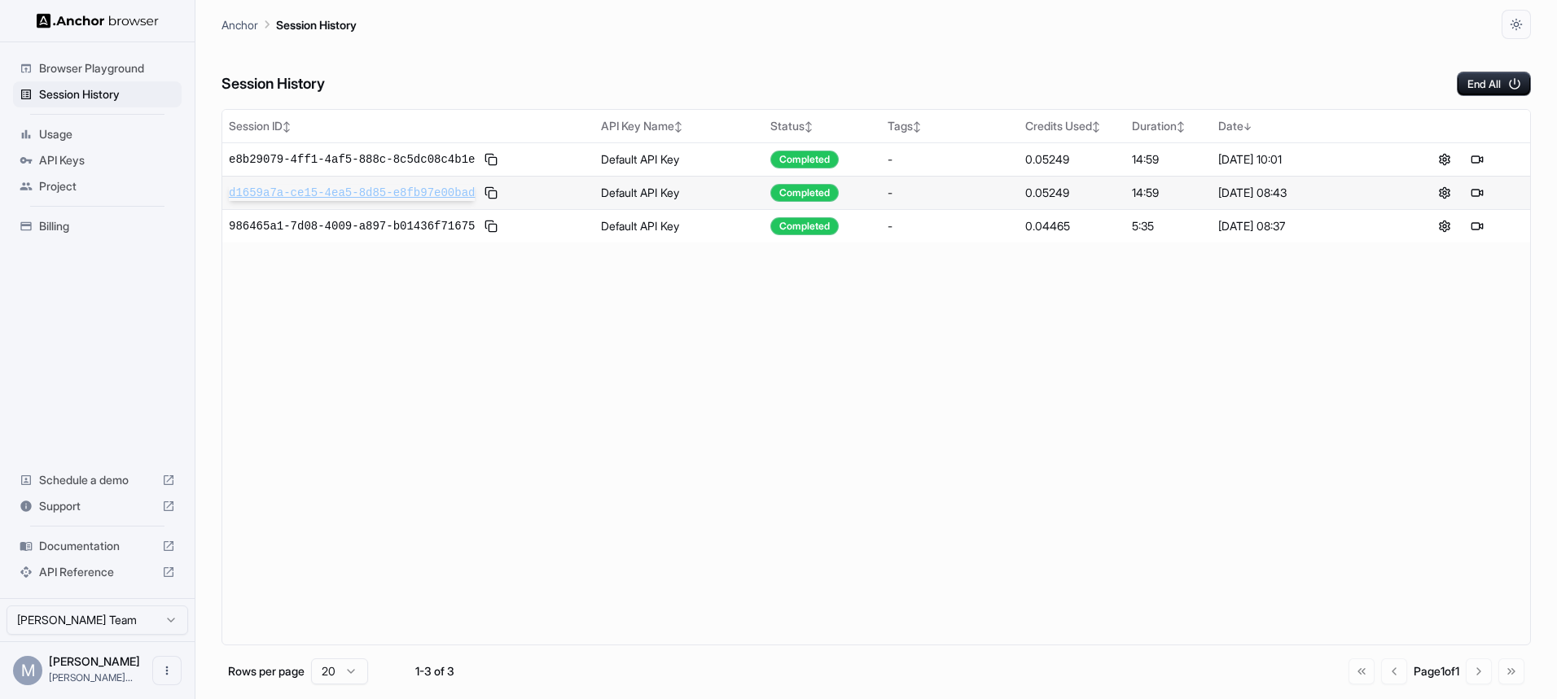
click at [299, 188] on span "d1659a7a-ce15-4ea5-8d85-e8fb97e00bad" at bounding box center [352, 193] width 246 height 16
click at [325, 160] on span "e8b29079-4ff1-4af5-888c-8c5dc08c4b1e" at bounding box center [352, 159] width 246 height 16
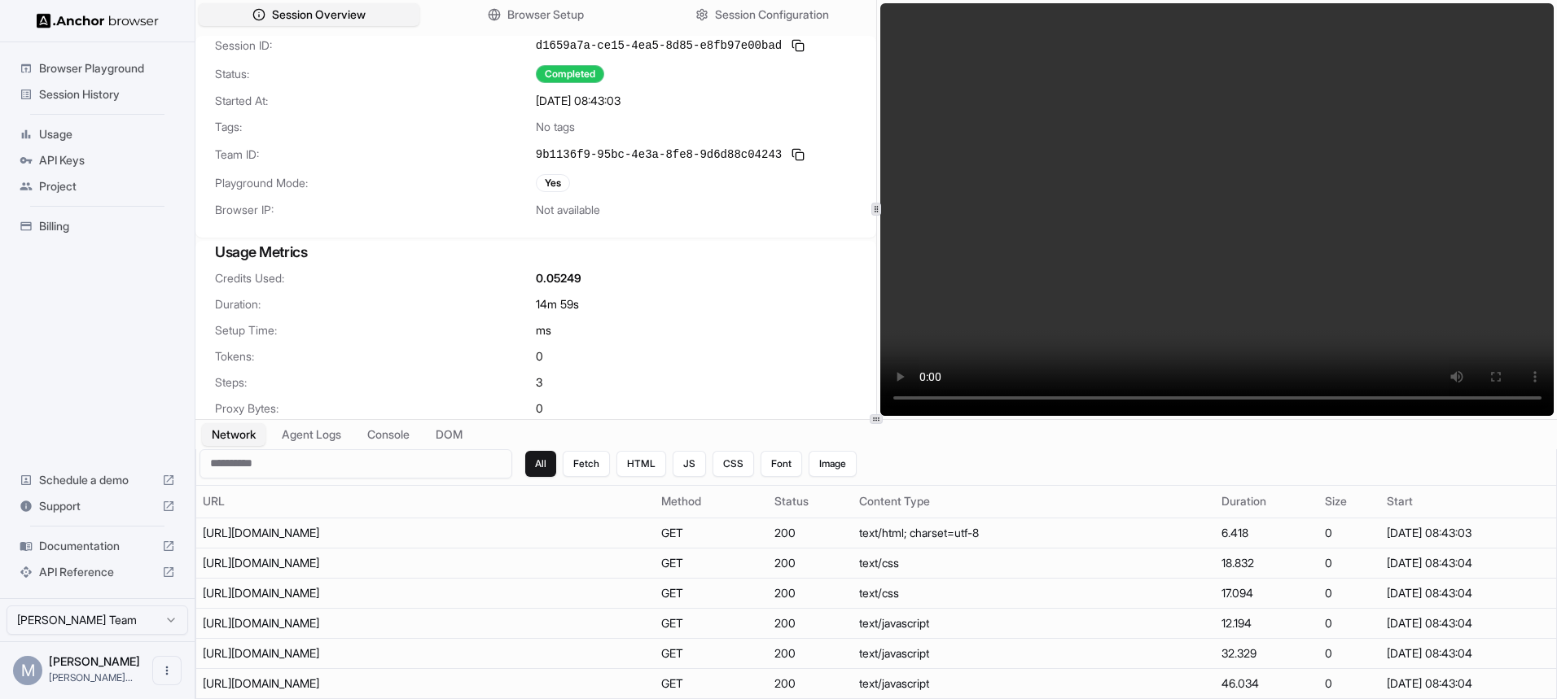
click at [101, 75] on span "Browser Playground" at bounding box center [107, 68] width 136 height 16
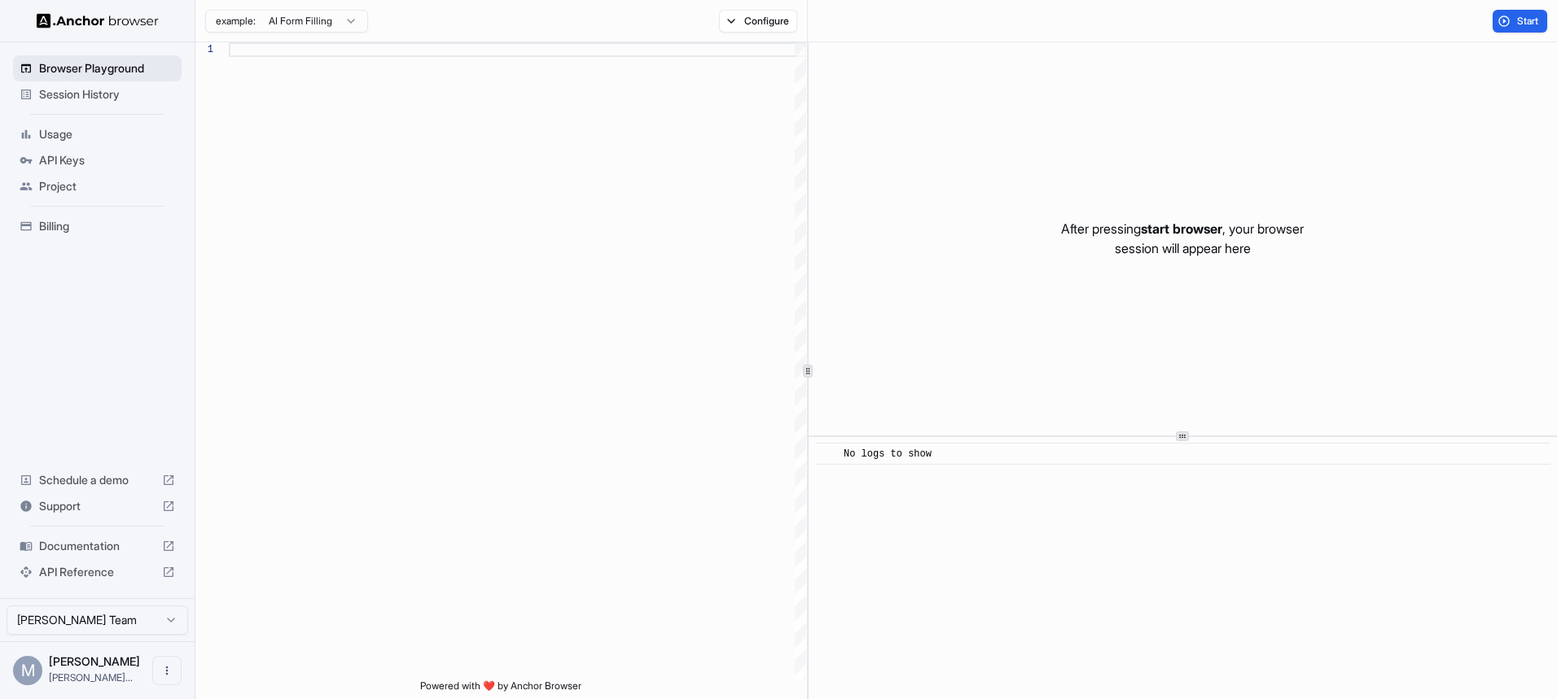
scroll to position [117, 0]
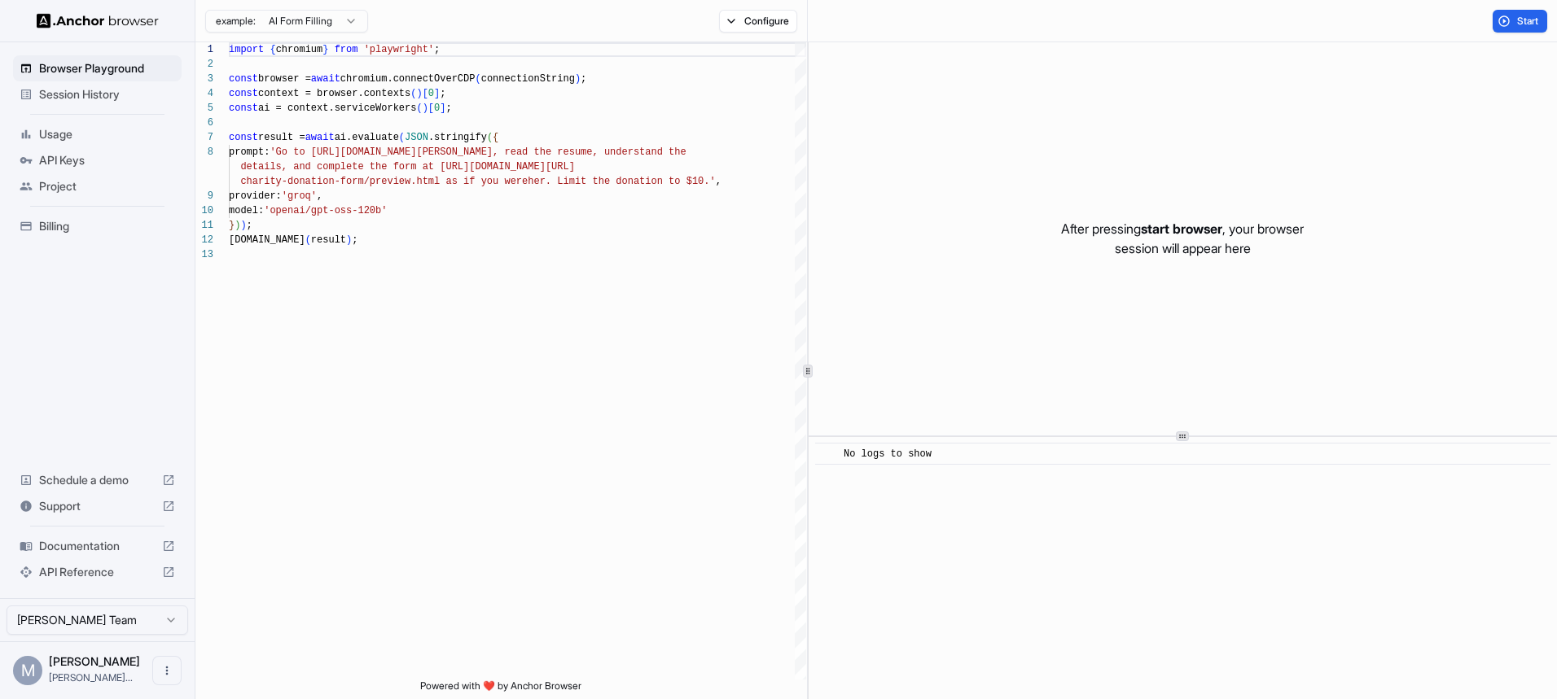
click at [344, 25] on html "Browser Playground Session History Usage API Keys Project Billing Schedule a de…" at bounding box center [778, 349] width 1557 height 699
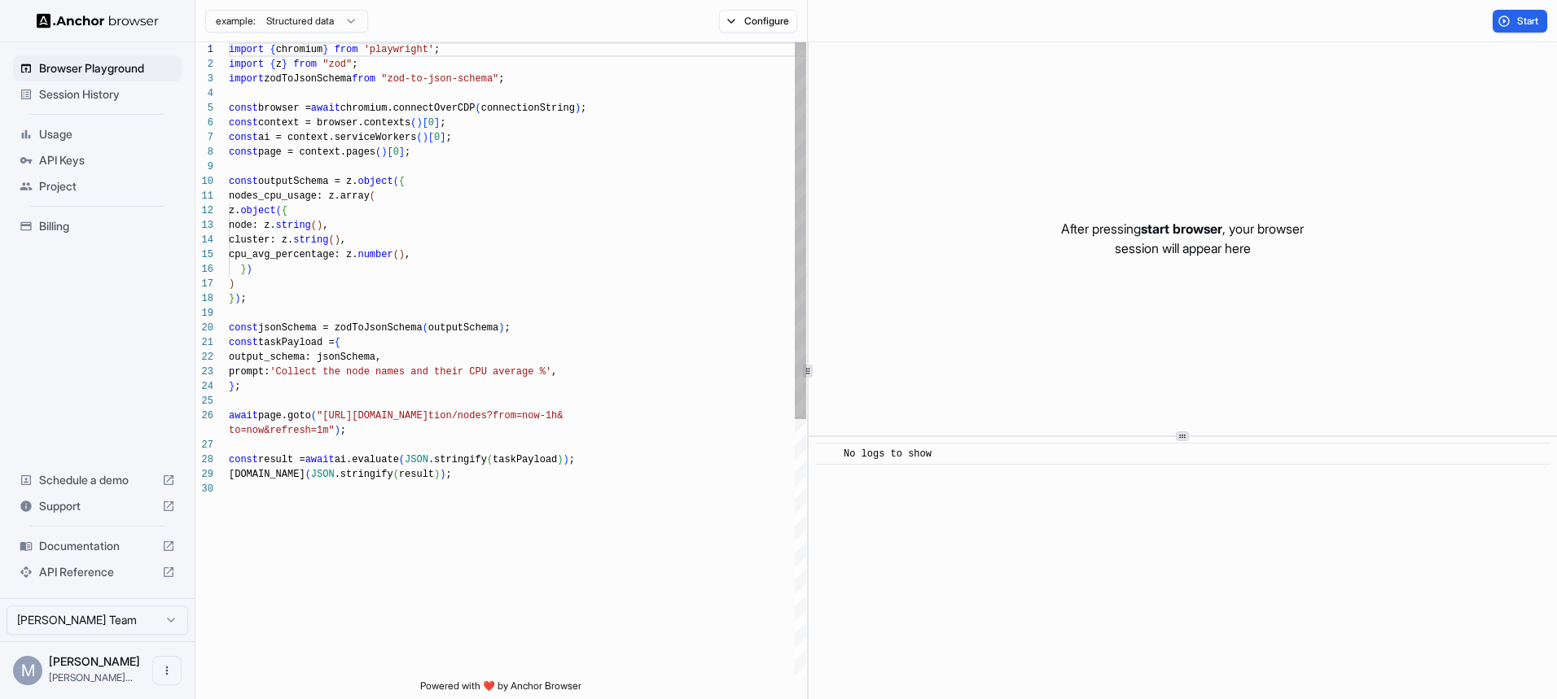
scroll to position [147, 0]
click at [768, 34] on div "example: Structured data Configure" at bounding box center [501, 21] width 612 height 42
click at [764, 26] on button "Configure" at bounding box center [758, 21] width 79 height 23
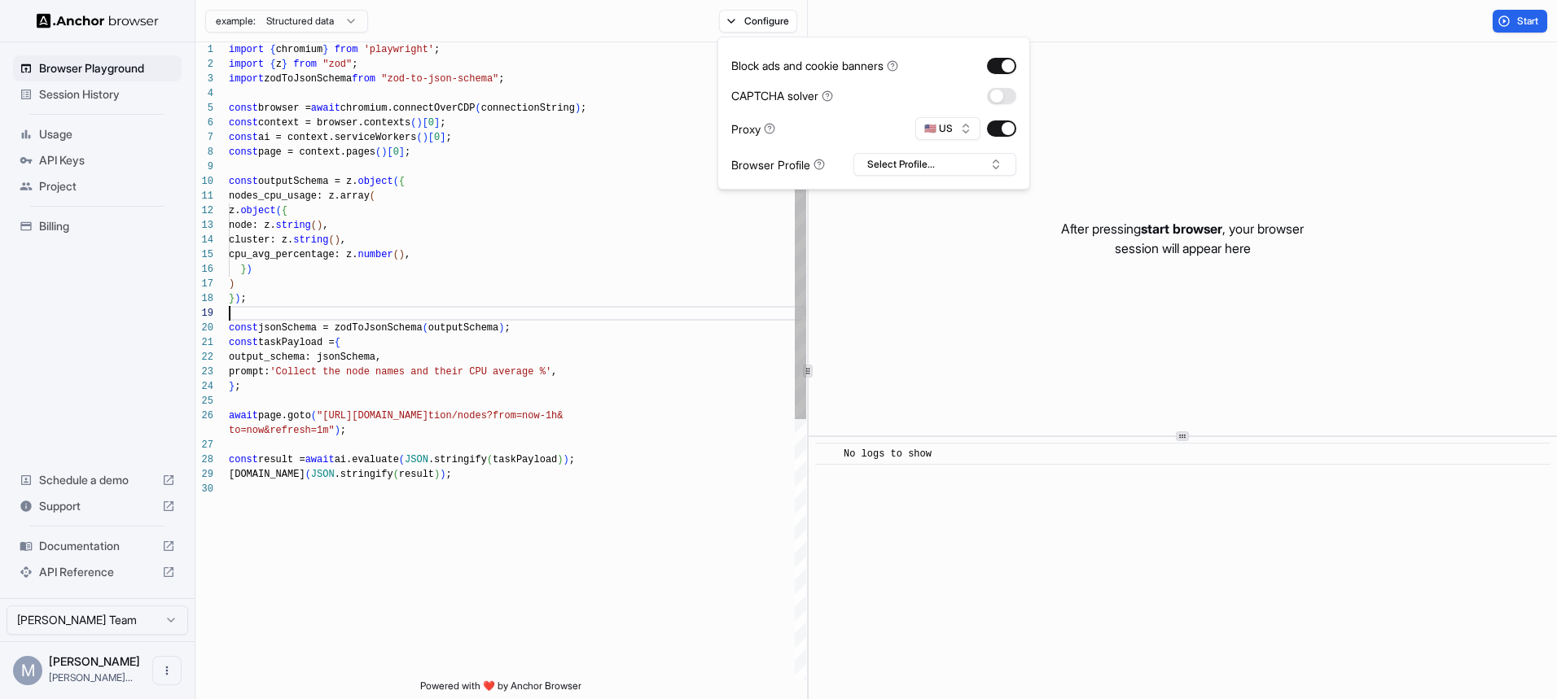
click at [502, 318] on div "import { chromium } from 'playwright' ; import { z } from "zod" ; import zodToJ…" at bounding box center [517, 580] width 577 height 1077
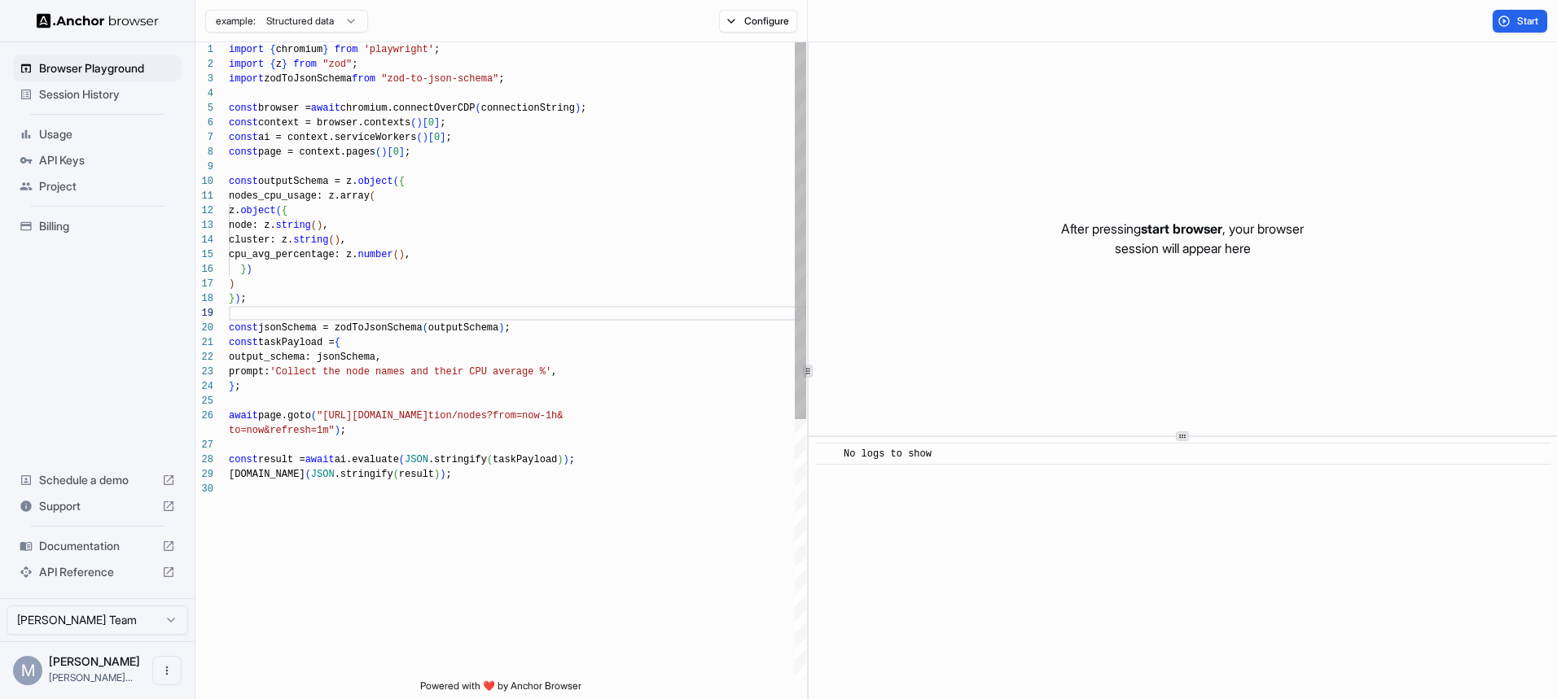
scroll to position [73, 0]
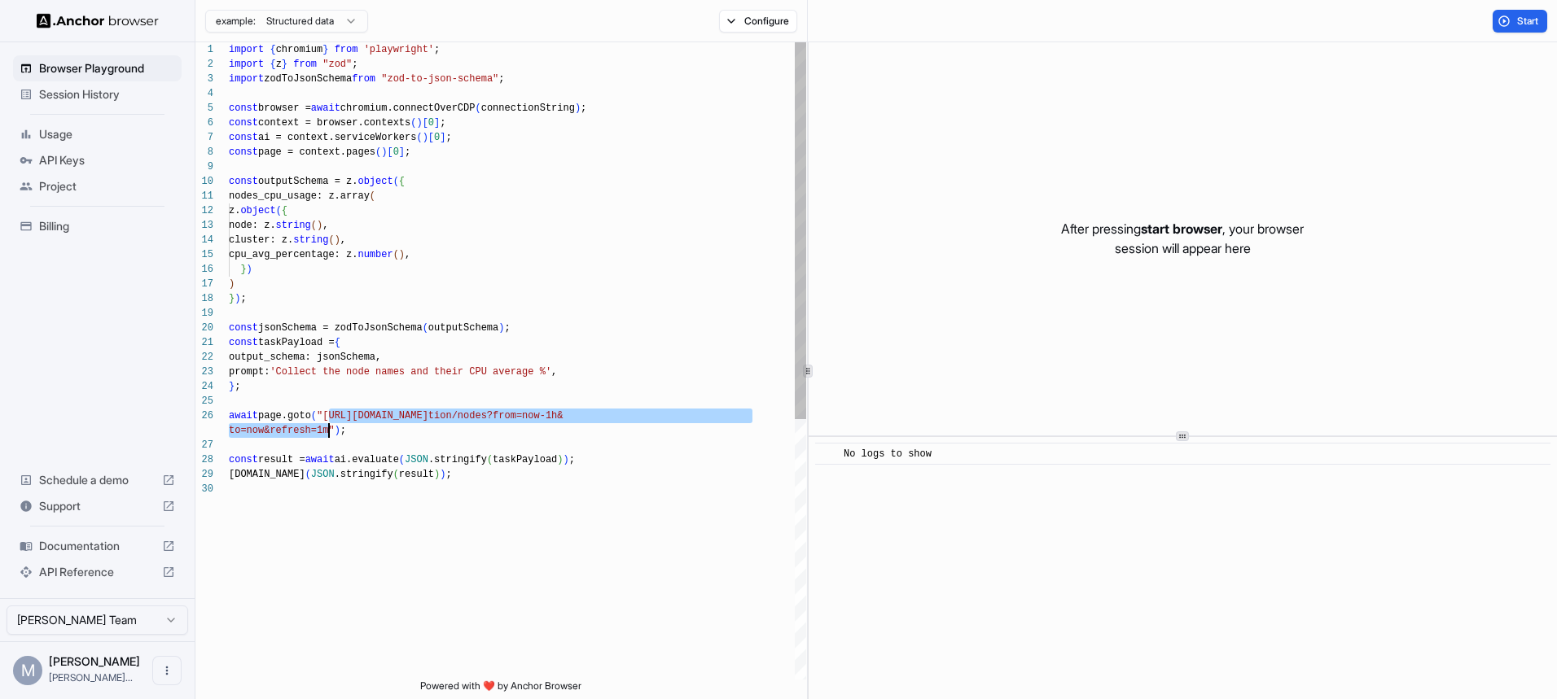
drag, startPoint x: 329, startPoint y: 419, endPoint x: 331, endPoint y: 427, distance: 8.3
click at [331, 427] on div "import { chromium } from 'playwright' ; import { z } from "zod" ; import zodToJ…" at bounding box center [517, 580] width 577 height 1077
click at [247, 194] on div "const result = await ai.evaluate ( JSON .stringify ( taskPayload ) ) ; [DOMAIN_…" at bounding box center [517, 580] width 577 height 1077
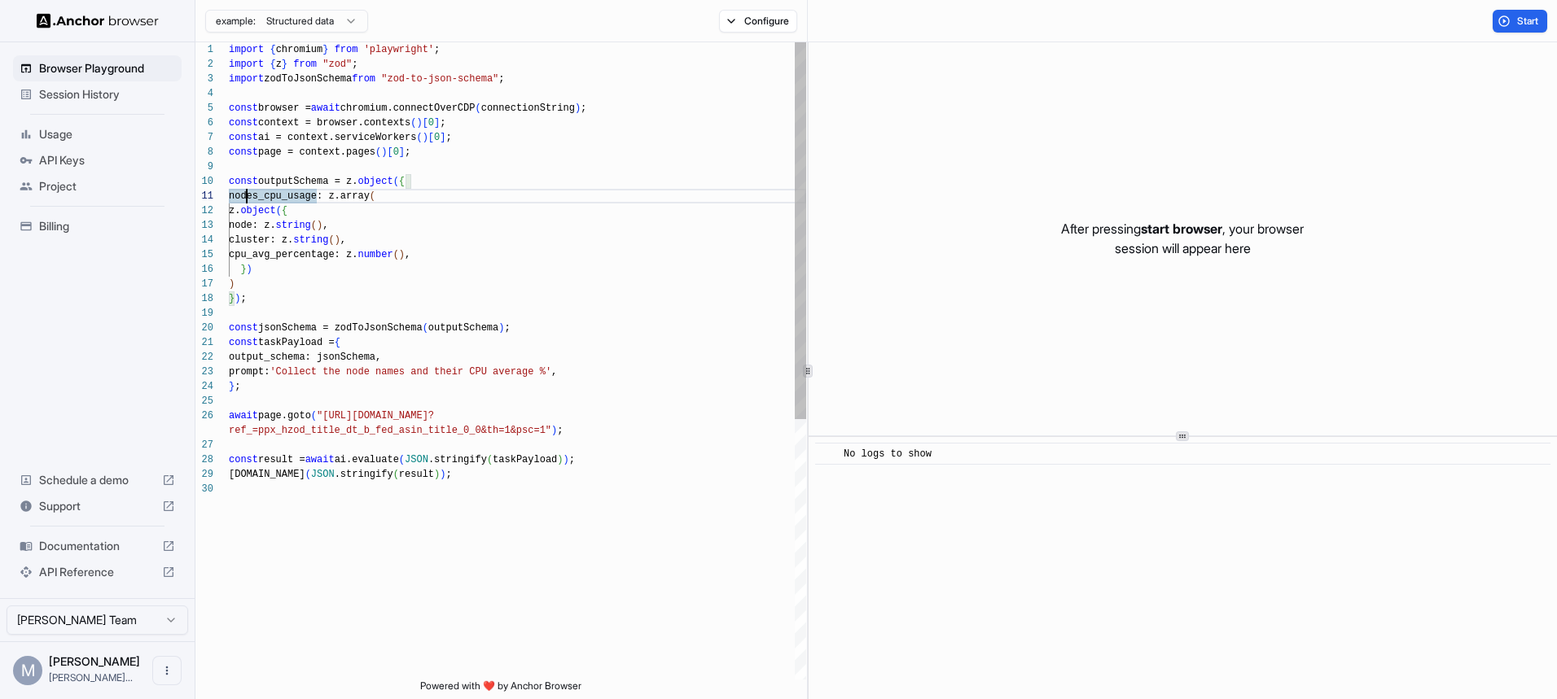
click at [229, 195] on div "const result = await ai.evaluate ( JSON .stringify ( taskPayload ) ) ; [DOMAIN_…" at bounding box center [517, 580] width 577 height 1077
click at [282, 375] on div "const result = await ai.evaluate ( JSON .stringify ( taskPayload ) ) ; [DOMAIN_…" at bounding box center [517, 580] width 577 height 1077
click at [555, 370] on div "const result = await ai.evaluate ( JSON .stringify ( taskPayload ) ) ; [DOMAIN_…" at bounding box center [517, 580] width 577 height 1077
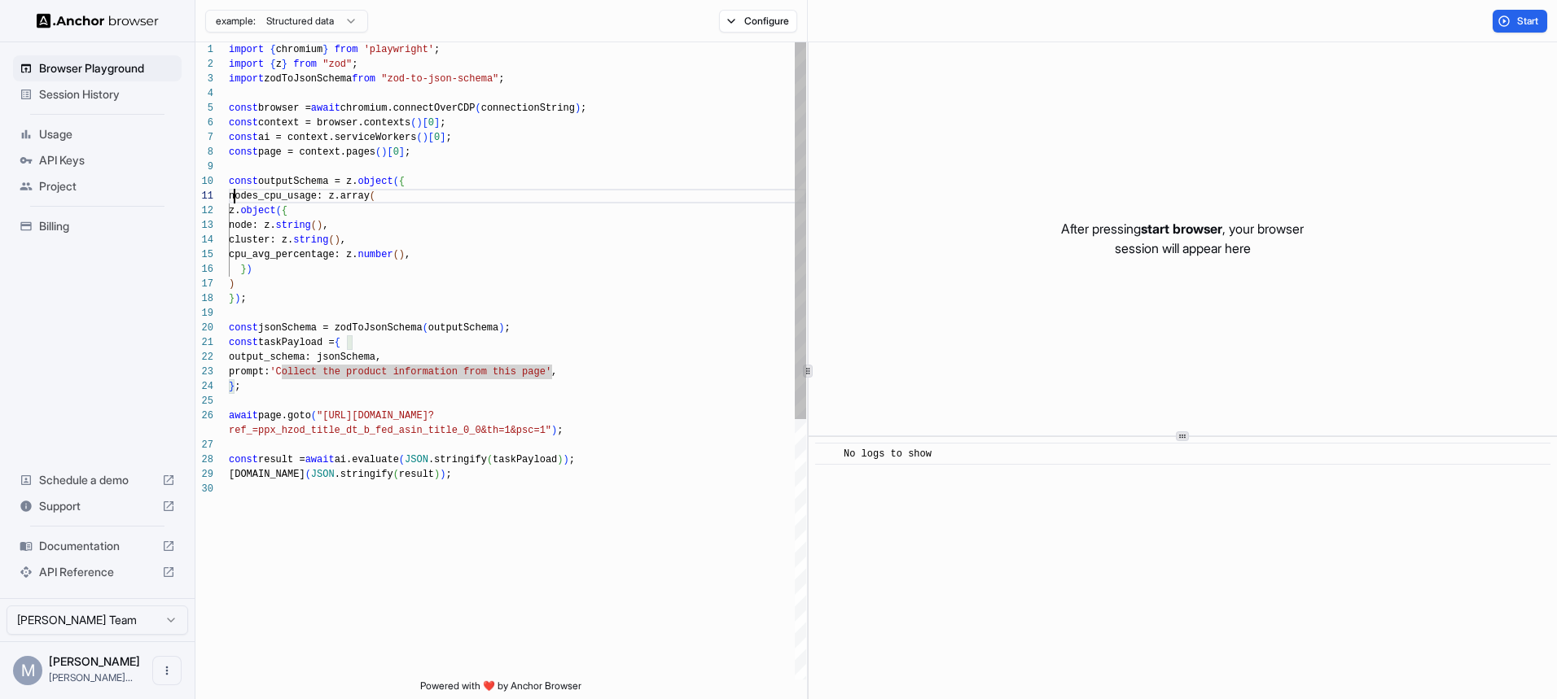
click at [233, 192] on div "const result = await ai.evaluate ( JSON .stringify ( taskPayload ) ) ; [DOMAIN_…" at bounding box center [517, 580] width 577 height 1077
click at [230, 195] on div "const result = await ai.evaluate ( JSON .stringify ( taskPayload ) ) ; [DOMAIN_…" at bounding box center [517, 580] width 577 height 1077
click at [317, 198] on div "const result = await ai.evaluate ( JSON .stringify ( taskPayload ) ) ; [DOMAIN_…" at bounding box center [517, 580] width 577 height 1077
click at [263, 225] on div "const result = await ai.evaluate ( JSON .stringify ( taskPayload ) ) ; [DOMAIN_…" at bounding box center [517, 580] width 577 height 1077
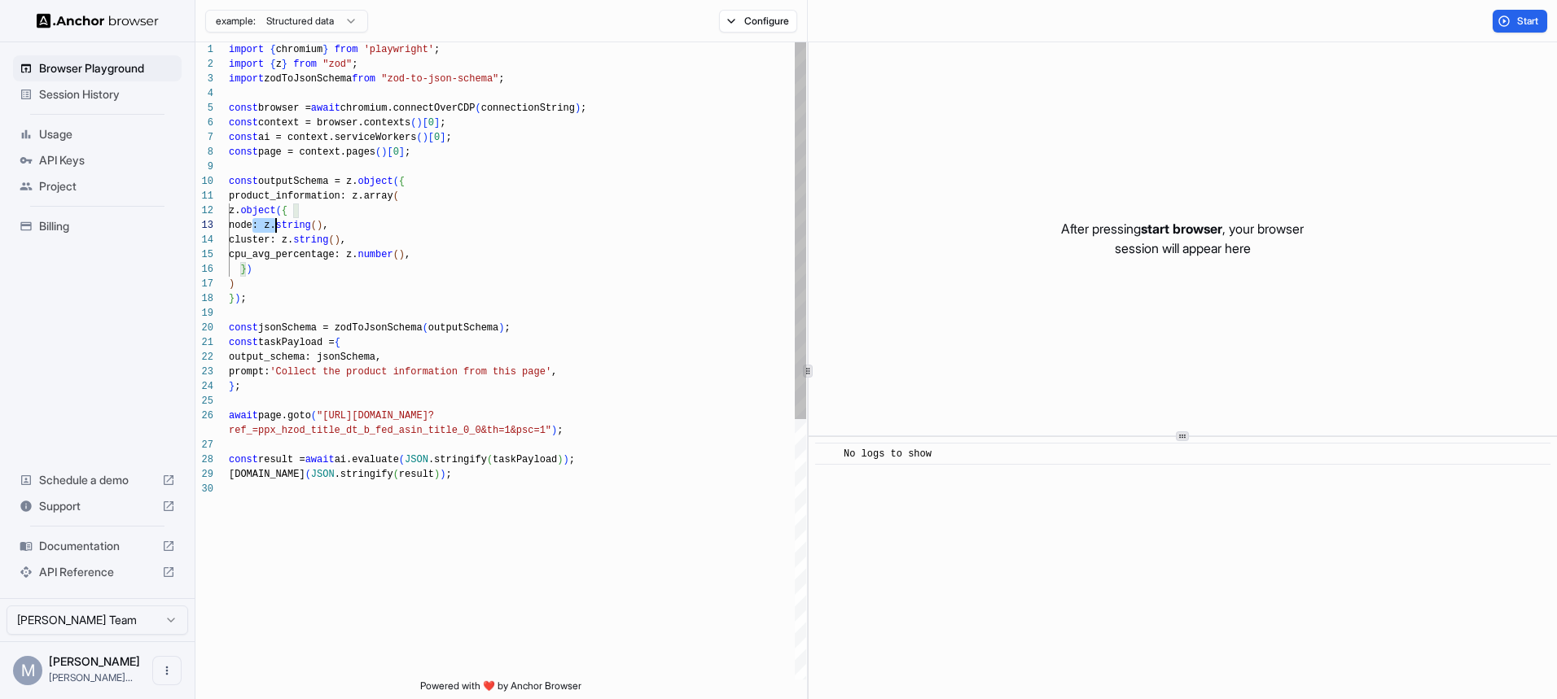
click at [263, 225] on div "const result = await ai.evaluate ( JSON .stringify ( taskPayload ) ) ; [DOMAIN_…" at bounding box center [517, 580] width 577 height 1077
click at [260, 241] on div "const result = await ai.evaluate ( JSON .stringify ( taskPayload ) ) ; [DOMAIN_…" at bounding box center [517, 580] width 577 height 1077
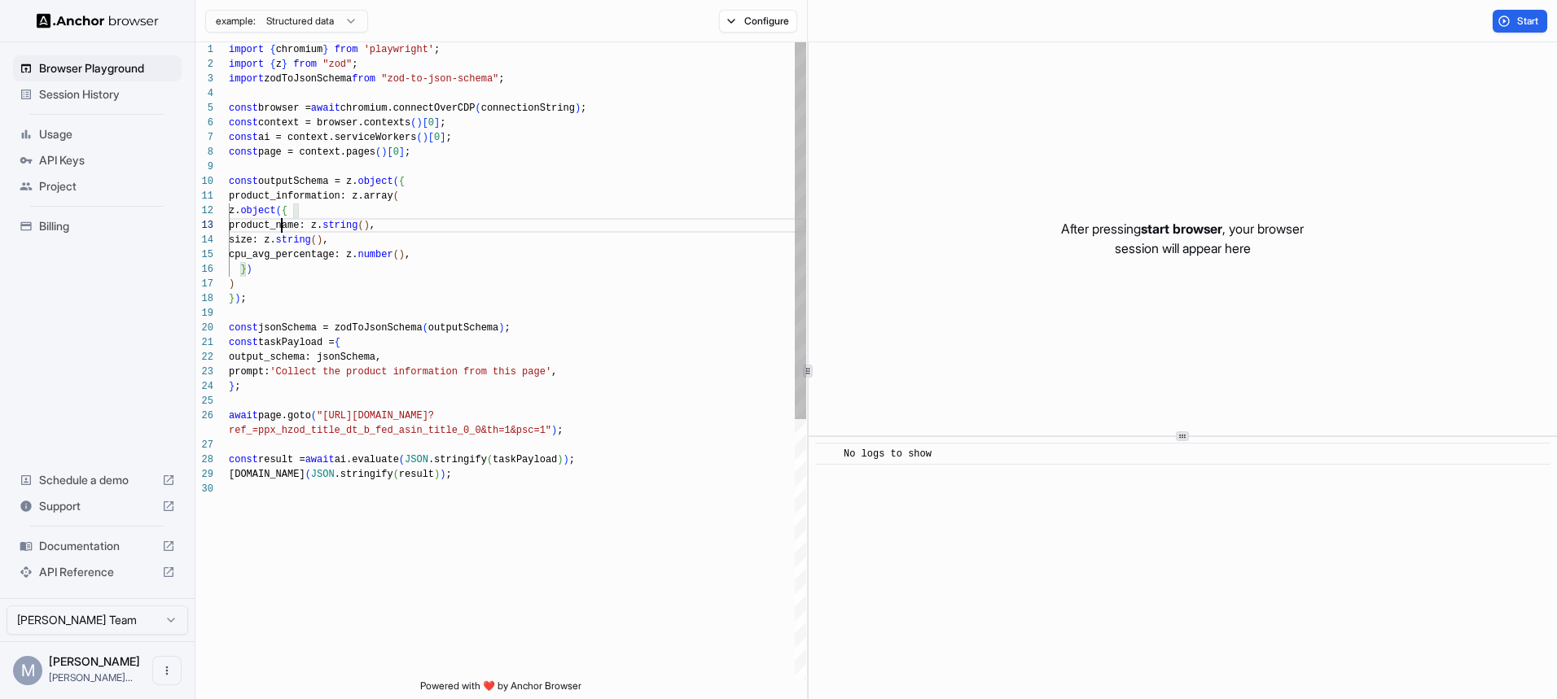
click at [279, 232] on div "const result = await ai.evaluate ( JSON .stringify ( taskPayload ) ) ; [DOMAIN_…" at bounding box center [517, 580] width 577 height 1077
click at [256, 253] on div "const result = await ai.evaluate ( JSON .stringify ( taskPayload ) ) ; [DOMAIN_…" at bounding box center [517, 580] width 577 height 1077
click at [252, 256] on div "const result = await ai.evaluate ( JSON .stringify ( taskPayload ) ) ; [DOMAIN_…" at bounding box center [517, 580] width 577 height 1077
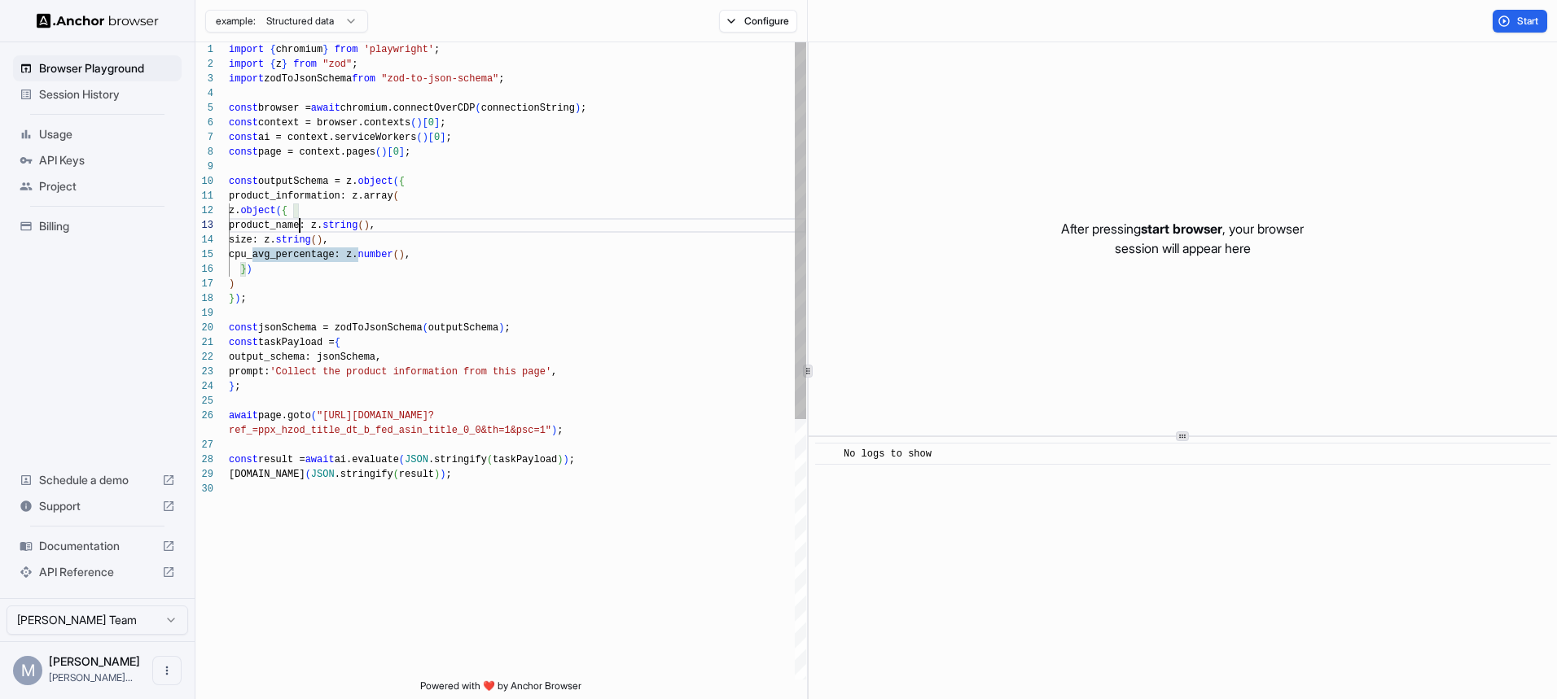
click at [300, 224] on div "const result = await ai.evaluate ( JSON .stringify ( taskPayload ) ) ; [DOMAIN_…" at bounding box center [517, 580] width 577 height 1077
click at [252, 253] on div "const result = await ai.evaluate ( JSON .stringify ( taskPayload ) ) ; [DOMAIN_…" at bounding box center [517, 580] width 577 height 1077
click at [430, 251] on div "const result = await ai.evaluate ( JSON .stringify ( taskPayload ) ) ; [DOMAIN_…" at bounding box center [517, 580] width 577 height 1077
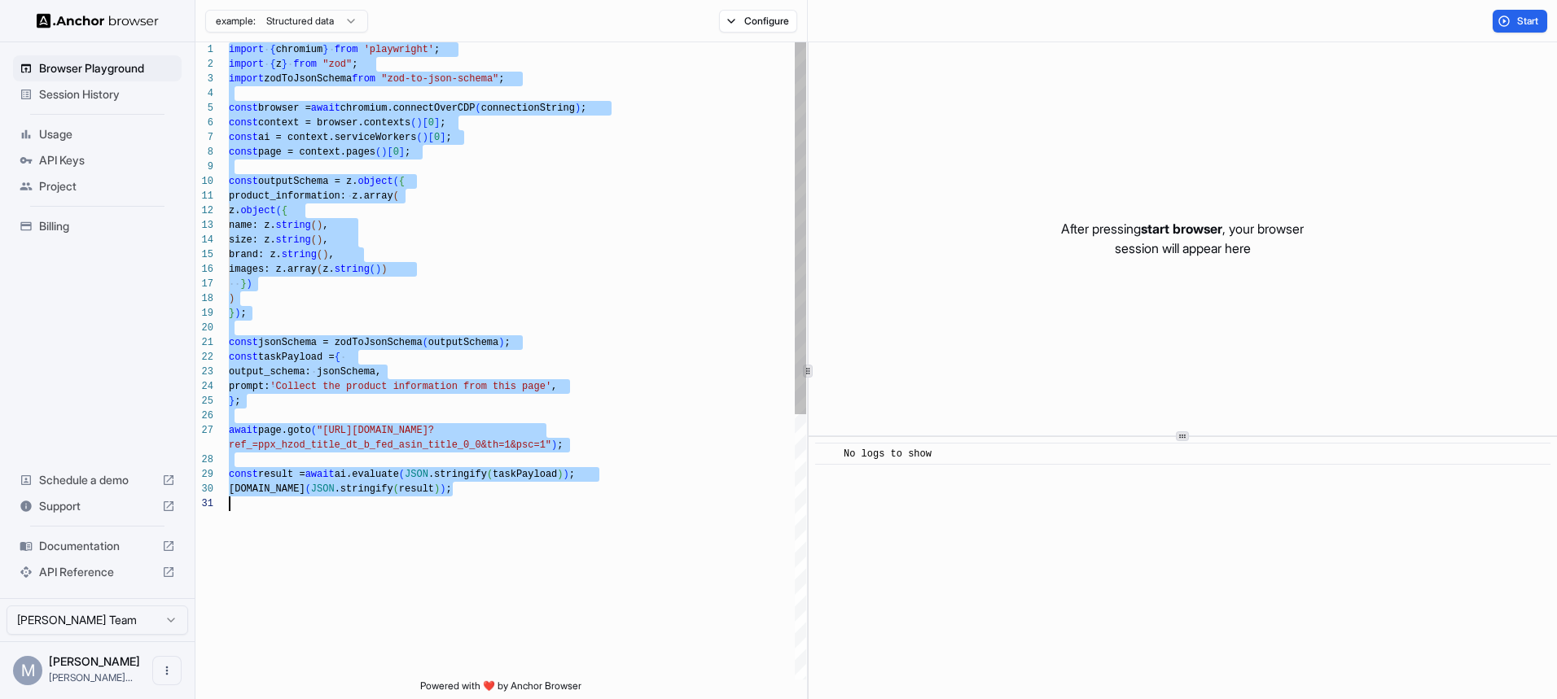
scroll to position [0, 0]
click at [1515, 21] on button "Start" at bounding box center [1520, 21] width 55 height 23
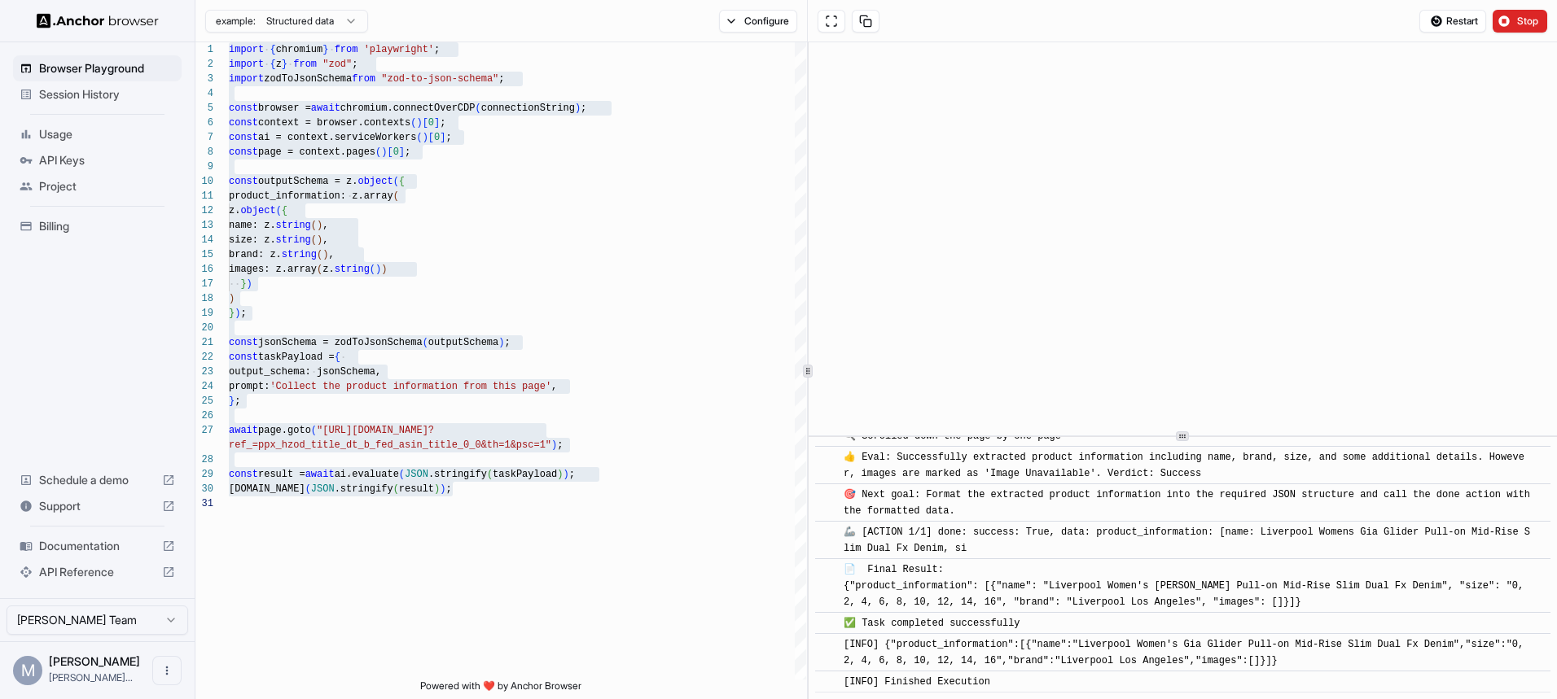
scroll to position [2807, 0]
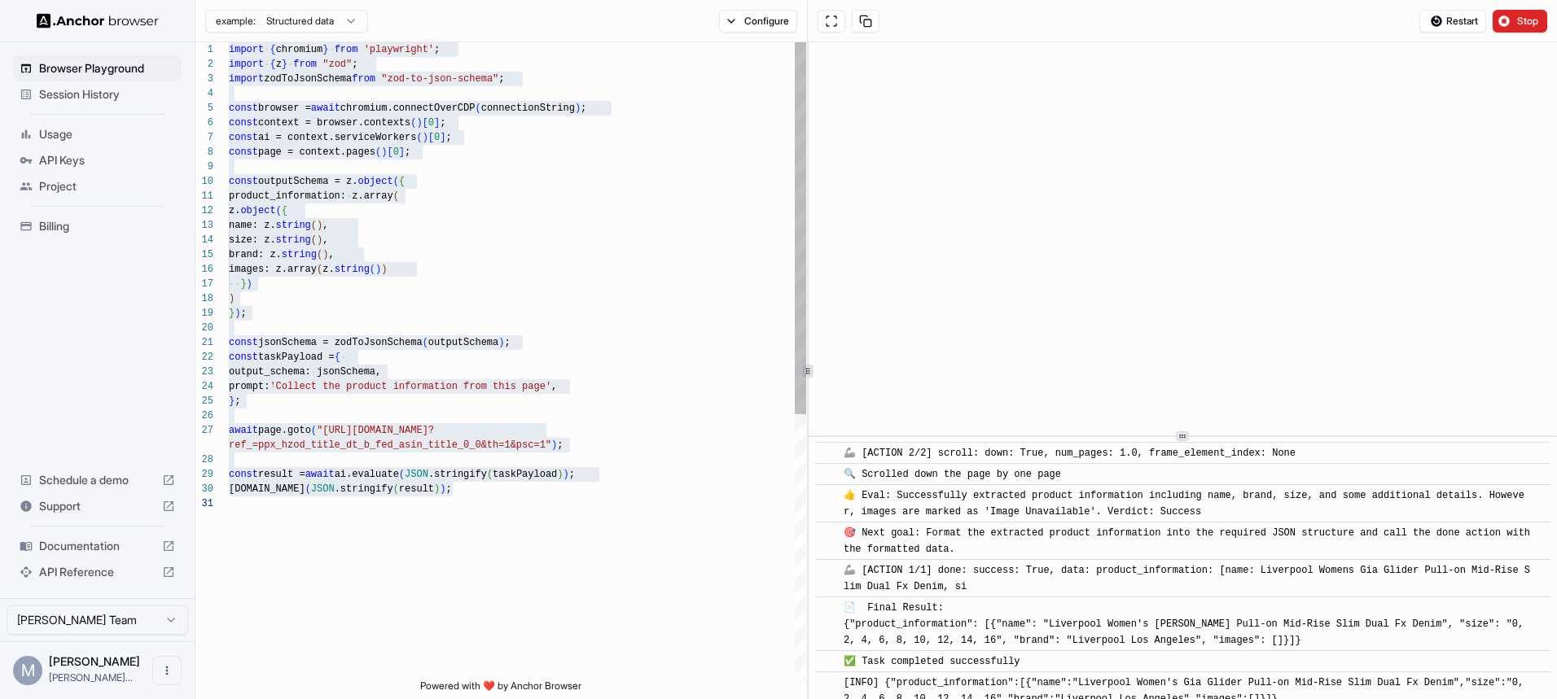
click at [462, 432] on div "const result = await ai.evaluate ( JSON .stringify ( taskPayload ) ) ; [DOMAIN_…" at bounding box center [517, 588] width 577 height 1092
type textarea "**********"
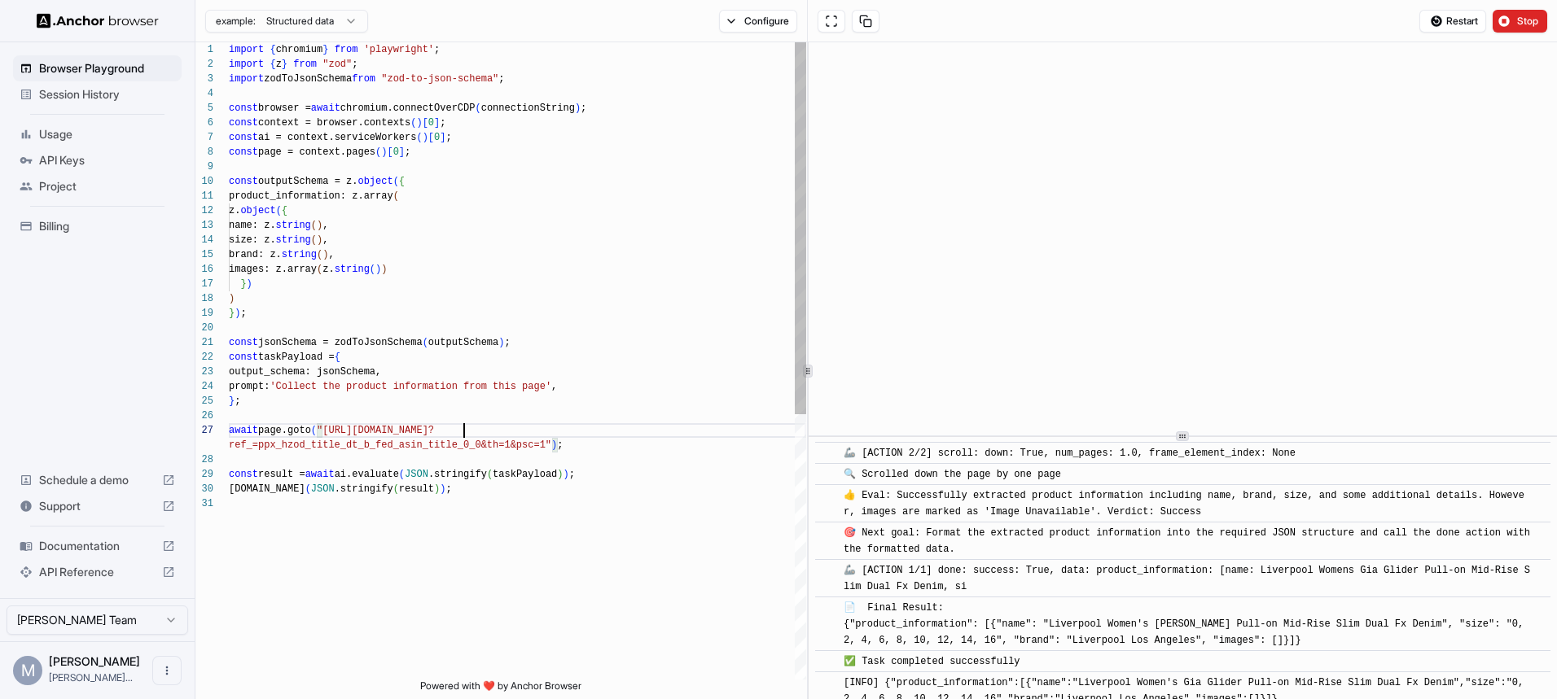
scroll to position [88, 0]
drag, startPoint x: 329, startPoint y: 433, endPoint x: 544, endPoint y: 440, distance: 215.1
click at [544, 440] on div "const result = await ai.evaluate ( JSON .stringify ( taskPayload ) ) ; [DOMAIN_…" at bounding box center [517, 588] width 577 height 1092
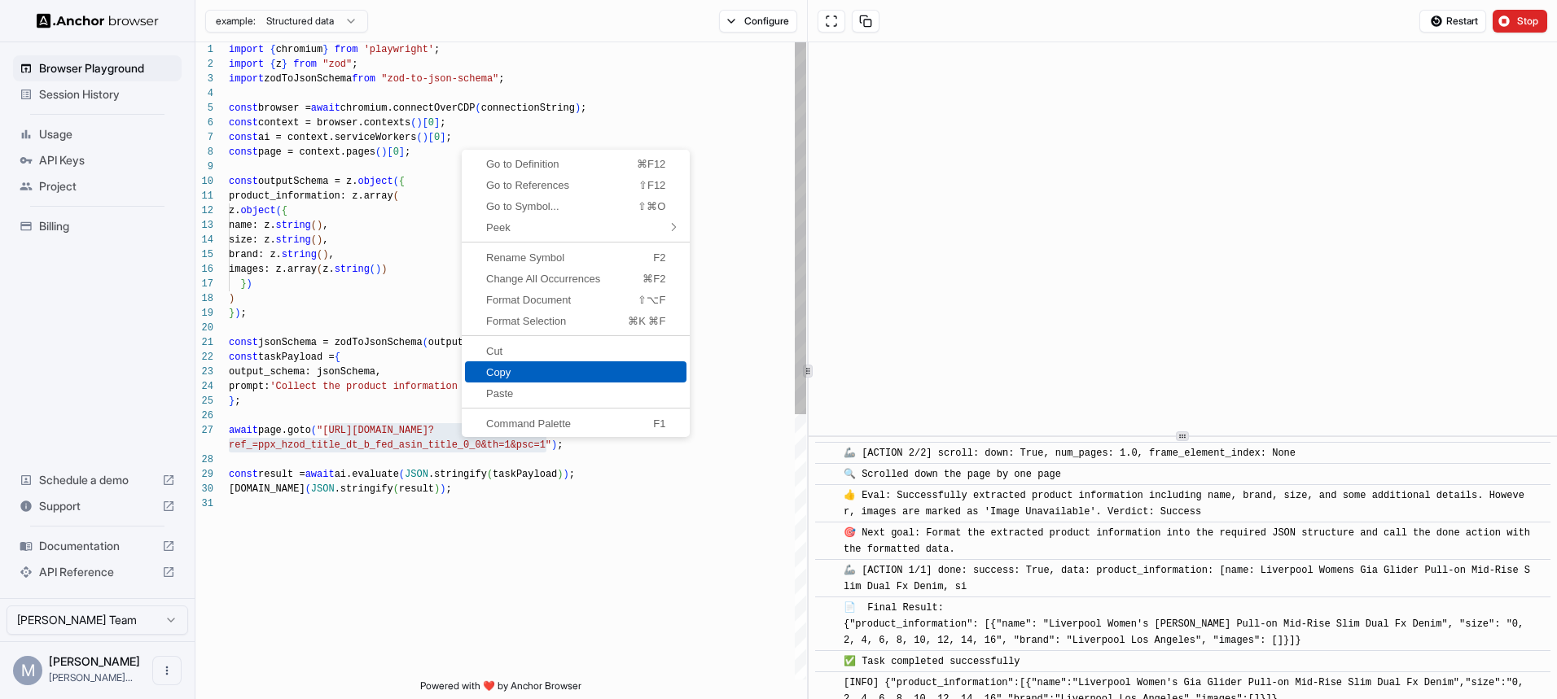
click at [498, 373] on span "Copy" at bounding box center [575, 372] width 221 height 11
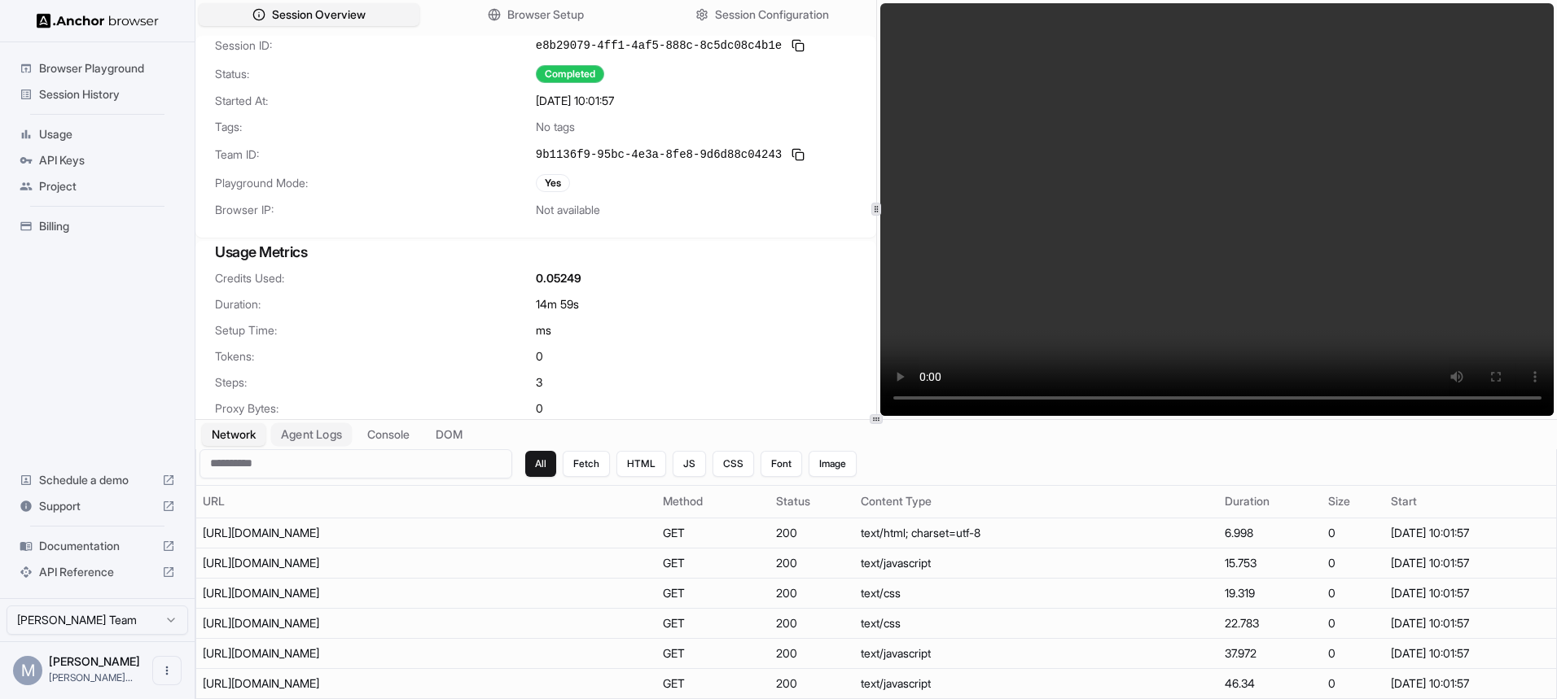
click at [322, 428] on button "Agent Logs" at bounding box center [311, 435] width 81 height 24
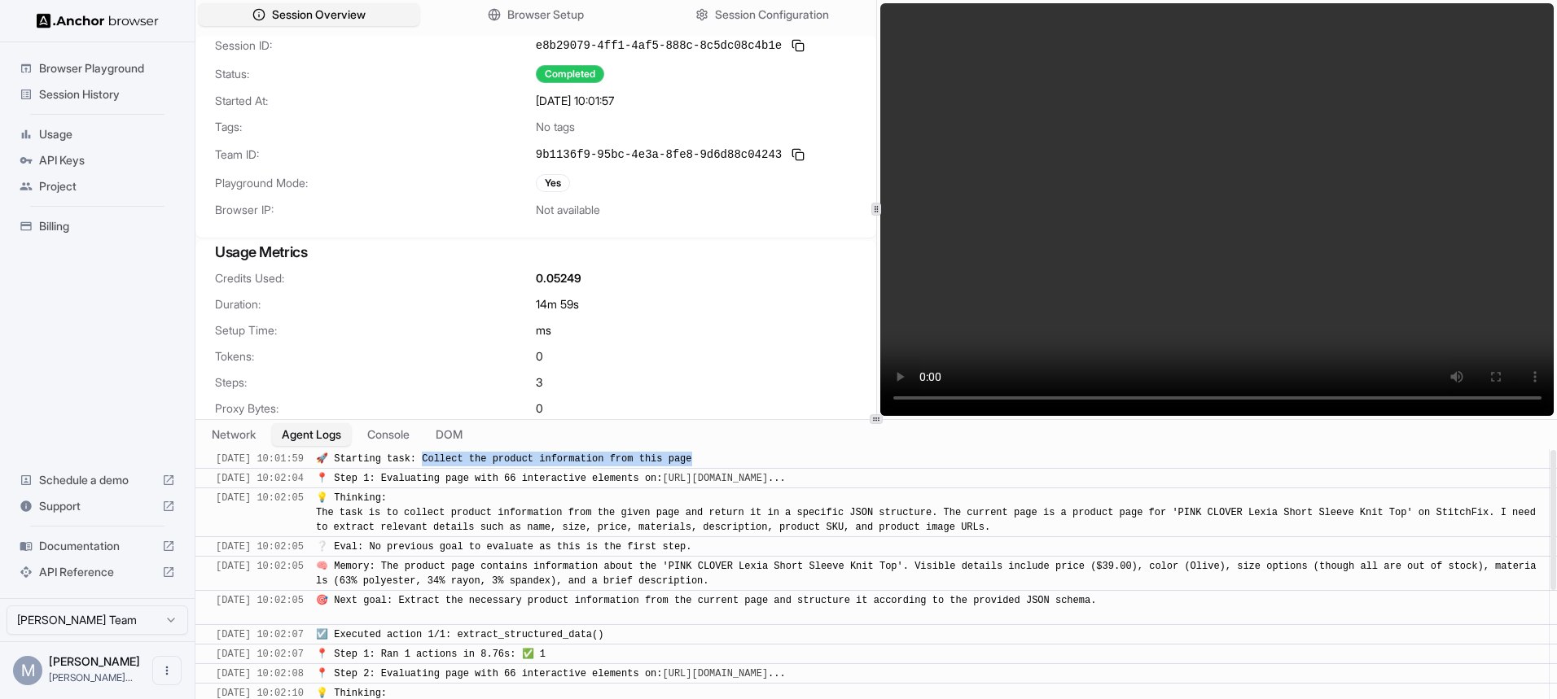
drag, startPoint x: 446, startPoint y: 460, endPoint x: 716, endPoint y: 458, distance: 269.5
click at [691, 458] on span "🚀 Starting task: Collect the product information from this page" at bounding box center [503, 459] width 375 height 11
copy span "ollect the product information from this page"
click at [442, 629] on span "☑️ Executed action 1/1: extract_structured_data()" at bounding box center [459, 631] width 287 height 11
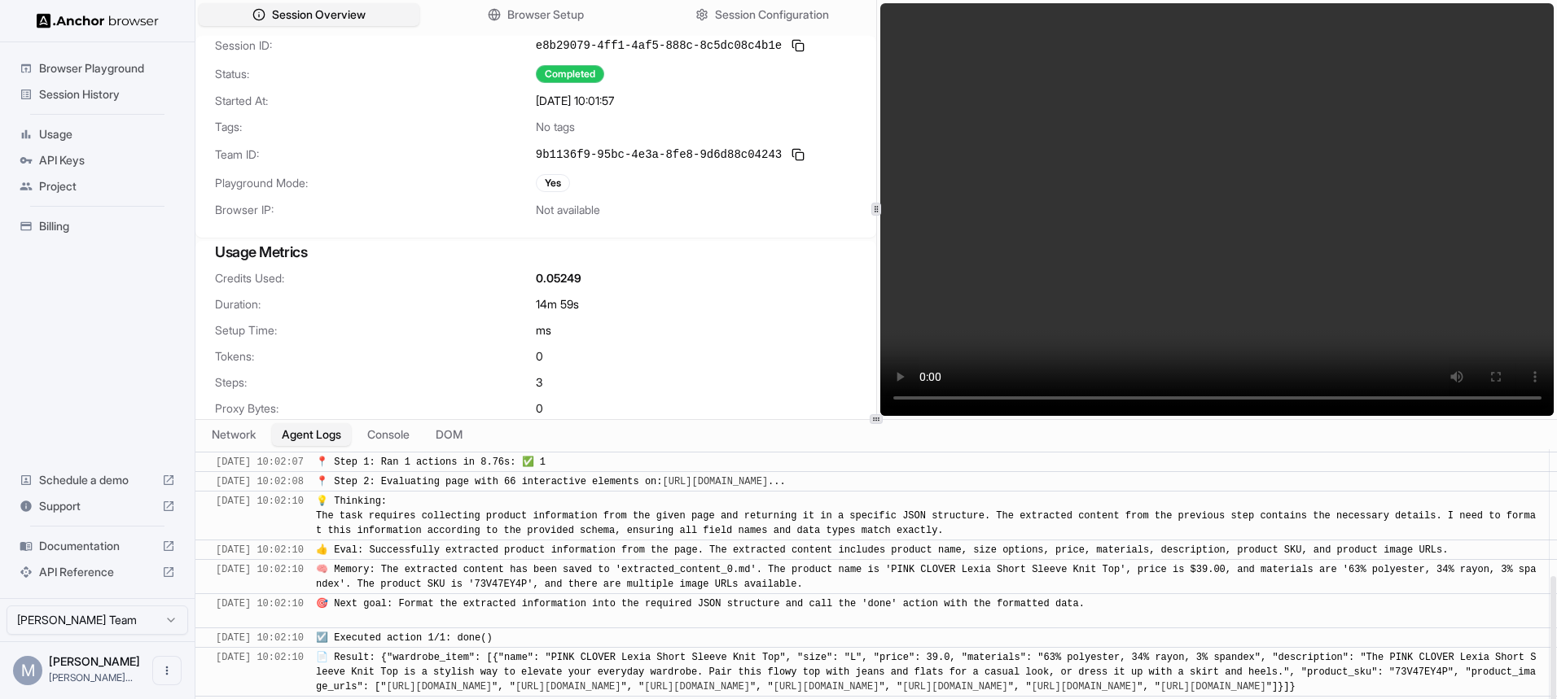
scroll to position [0, 0]
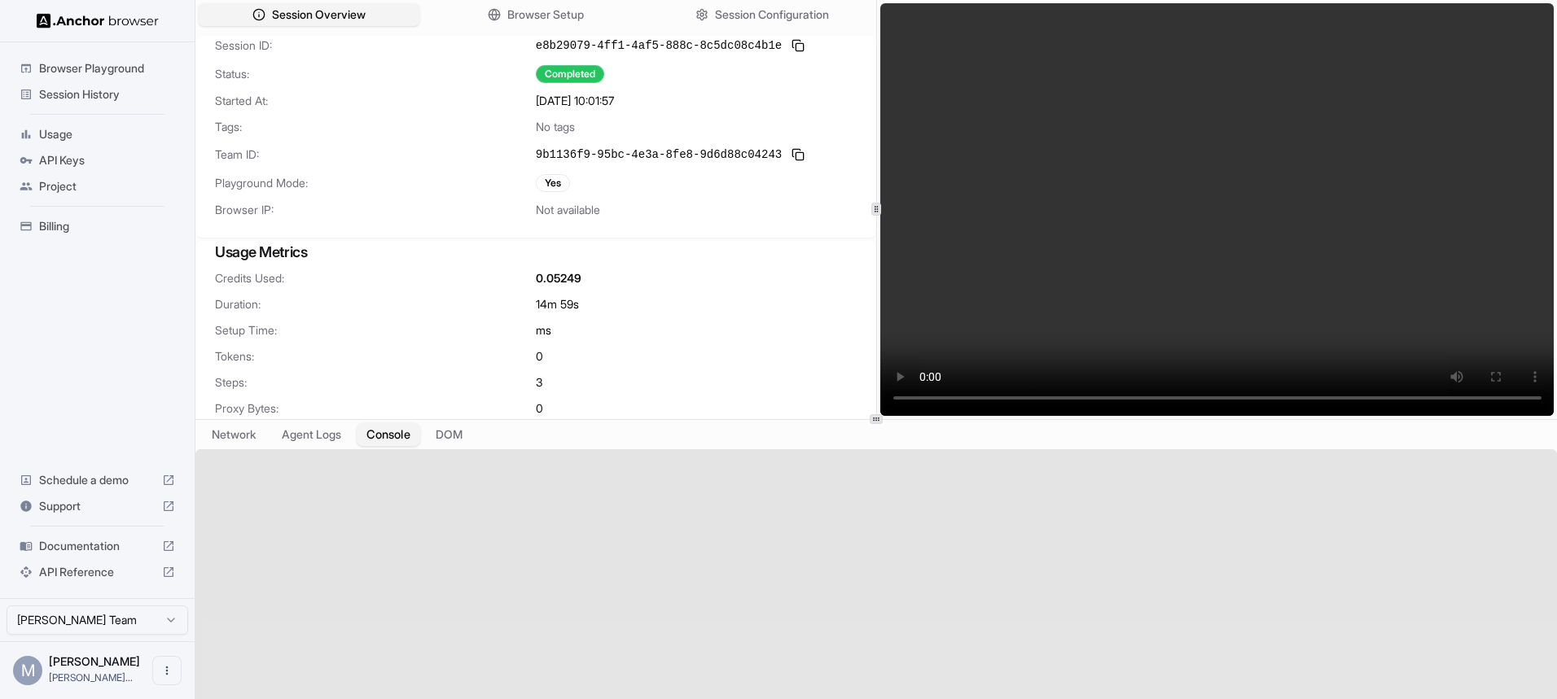
click at [376, 440] on button "Console" at bounding box center [389, 435] width 64 height 24
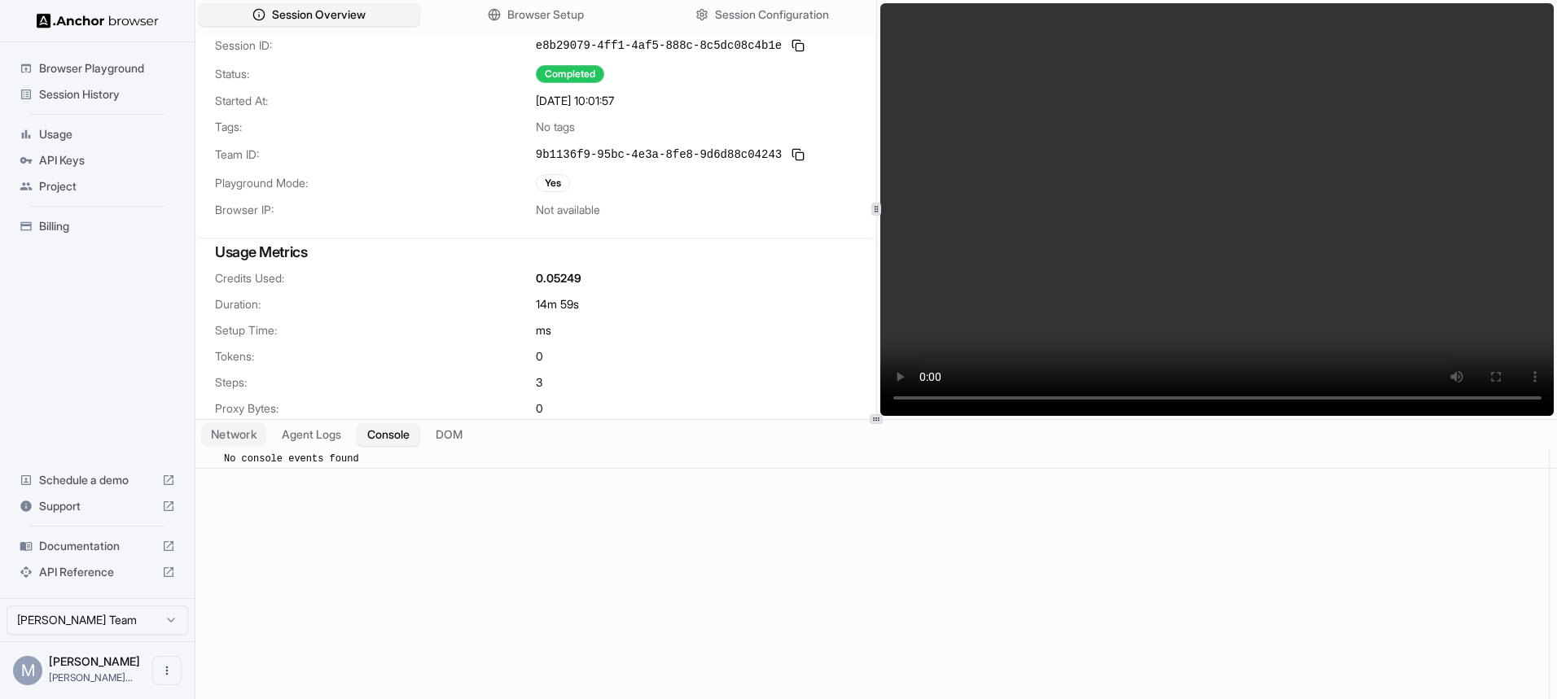
click at [231, 440] on button "Network" at bounding box center [233, 435] width 65 height 24
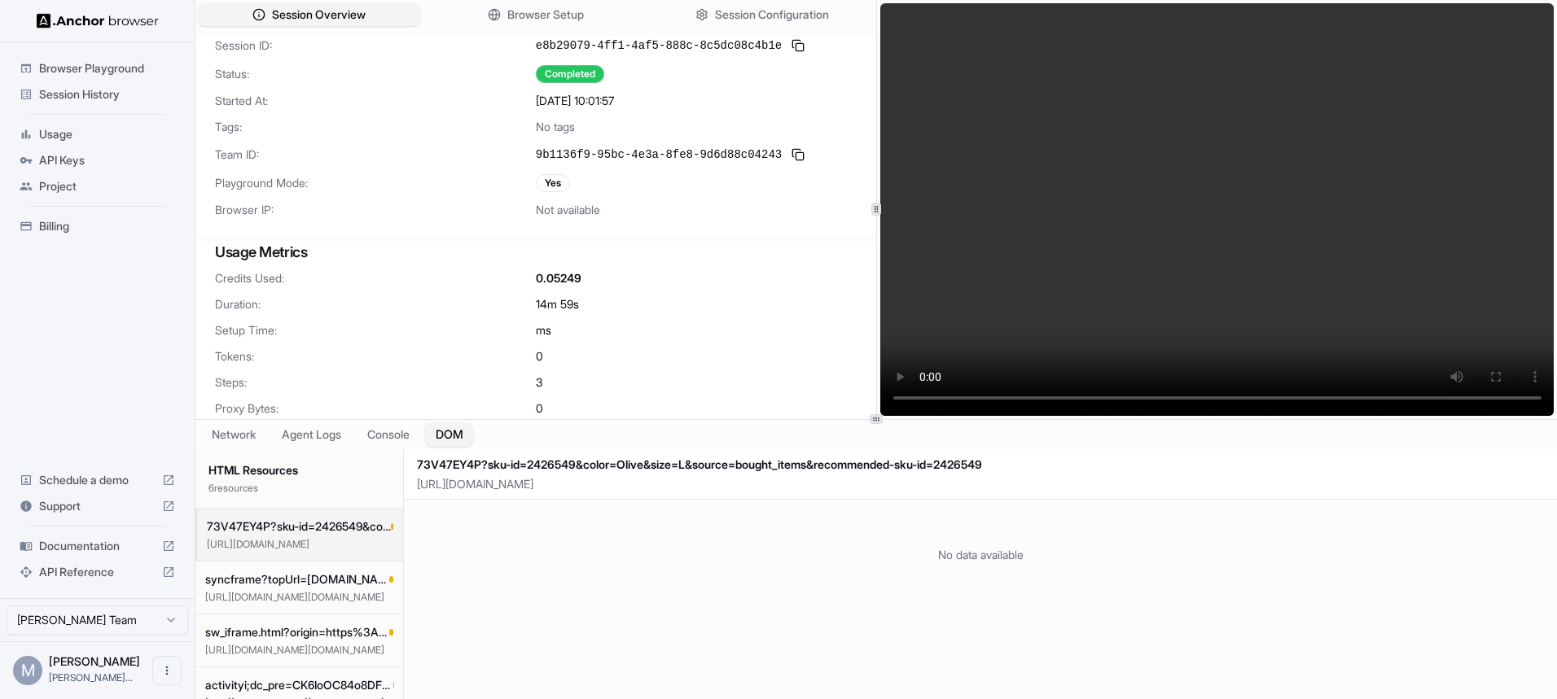
click at [436, 426] on button "DOM" at bounding box center [449, 435] width 48 height 24
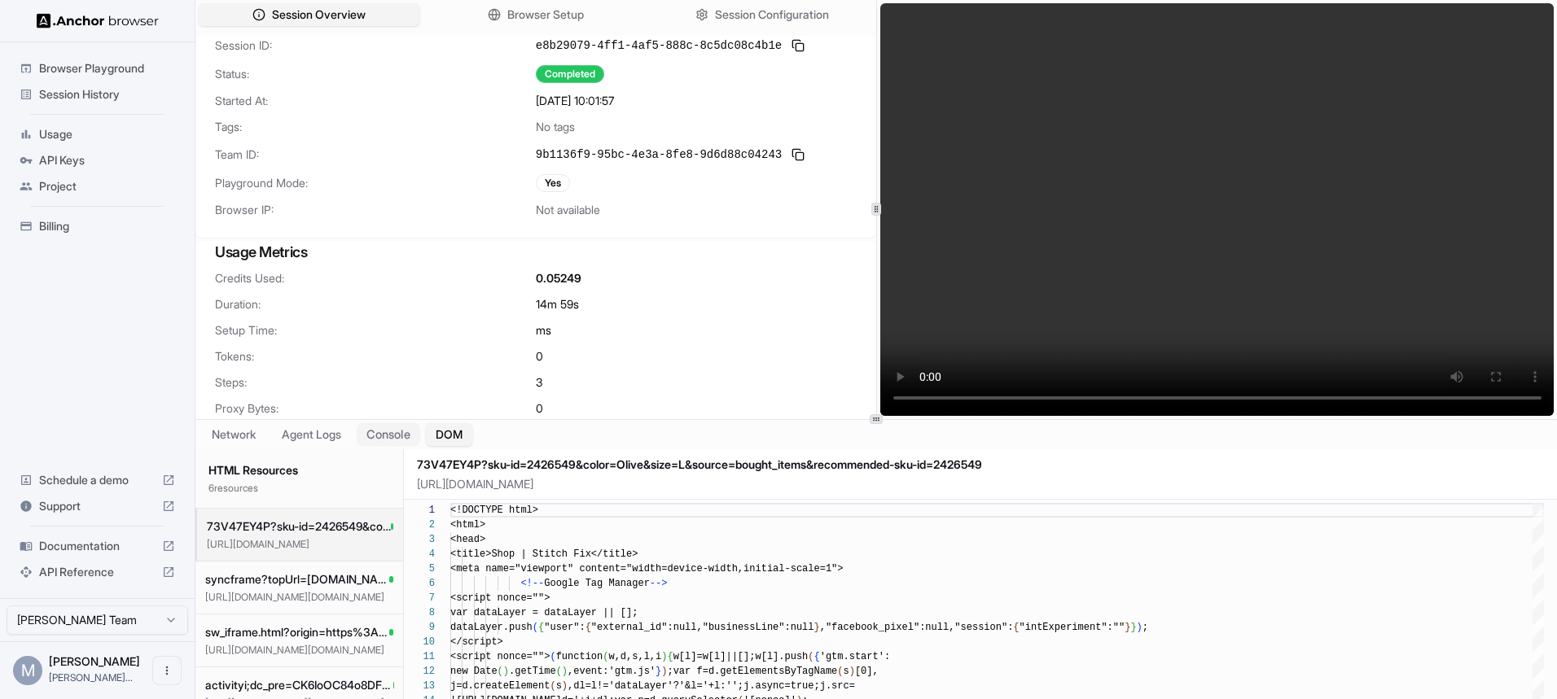
click at [381, 432] on button "Console" at bounding box center [389, 435] width 64 height 24
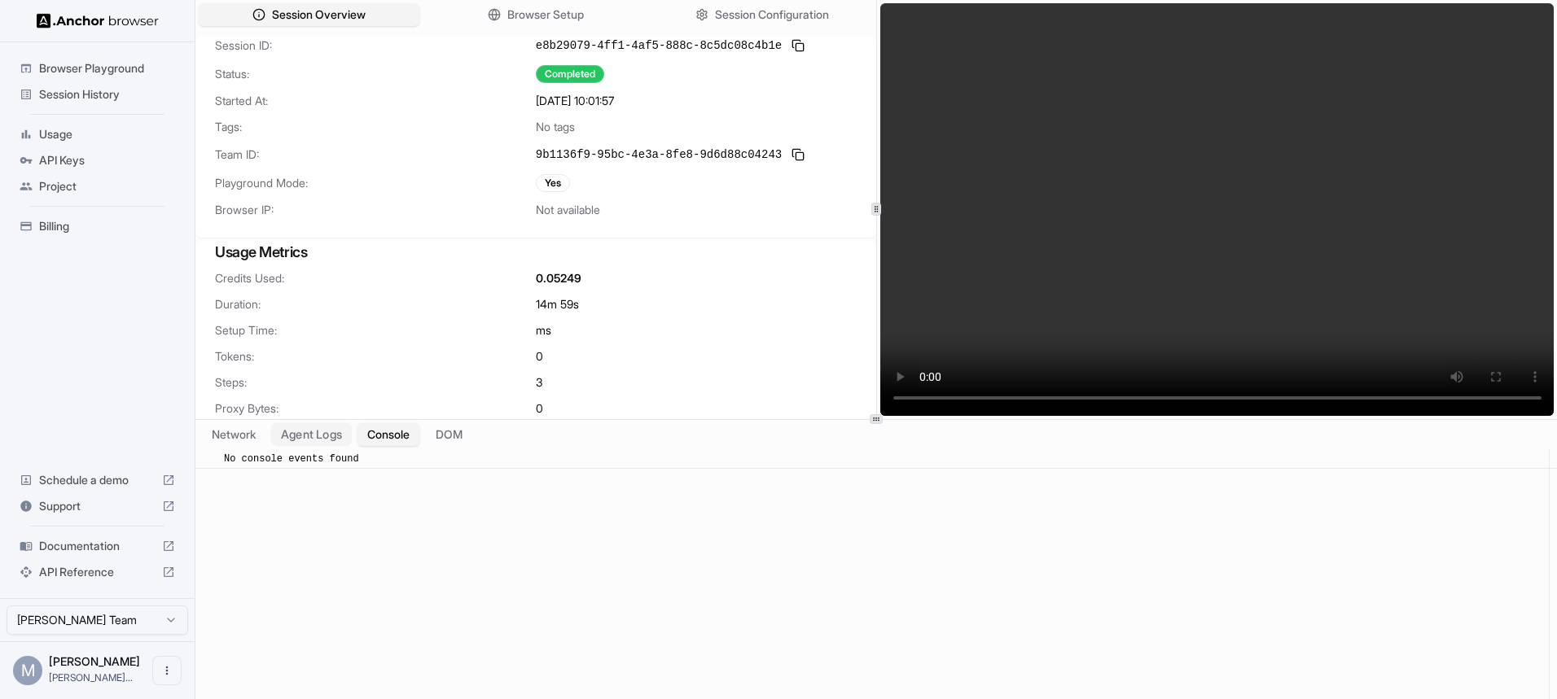
click at [281, 430] on button "Agent Logs" at bounding box center [311, 435] width 81 height 24
click at [385, 424] on button "Console" at bounding box center [389, 435] width 64 height 24
click at [292, 427] on button "Agent Logs" at bounding box center [311, 435] width 81 height 24
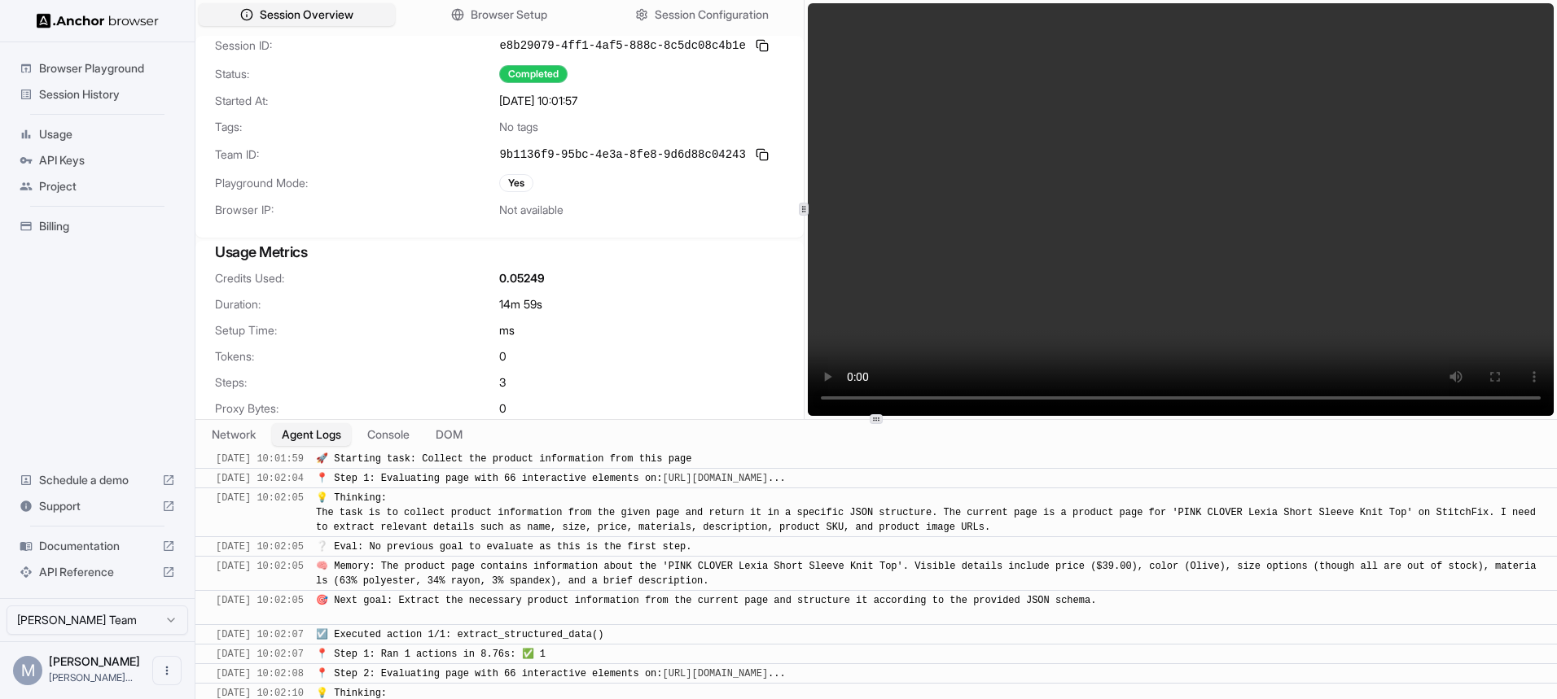
click at [805, 208] on icon at bounding box center [804, 209] width 8 height 8
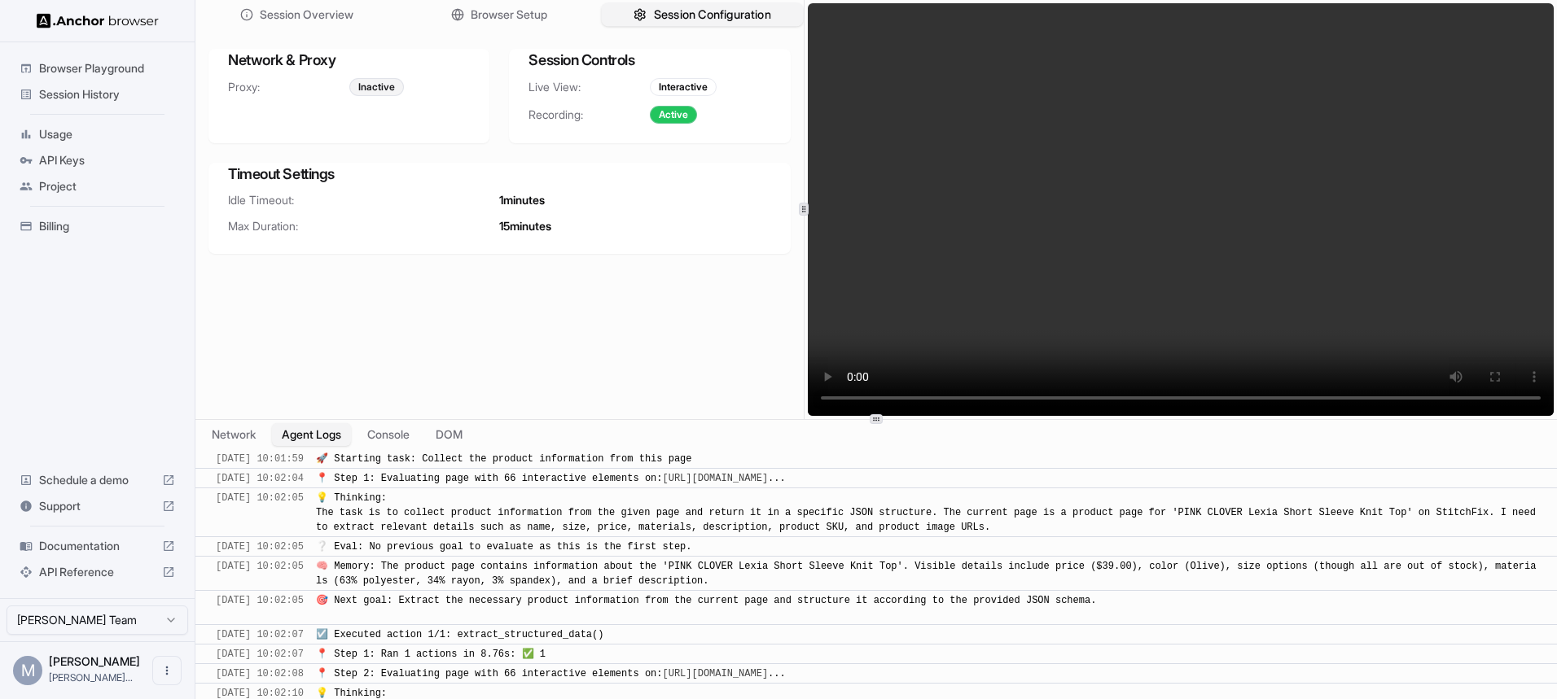
click at [635, 10] on icon "button" at bounding box center [639, 14] width 13 height 13
click at [278, 24] on button "Session Overview" at bounding box center [296, 15] width 202 height 24
